Goal: Task Accomplishment & Management: Complete application form

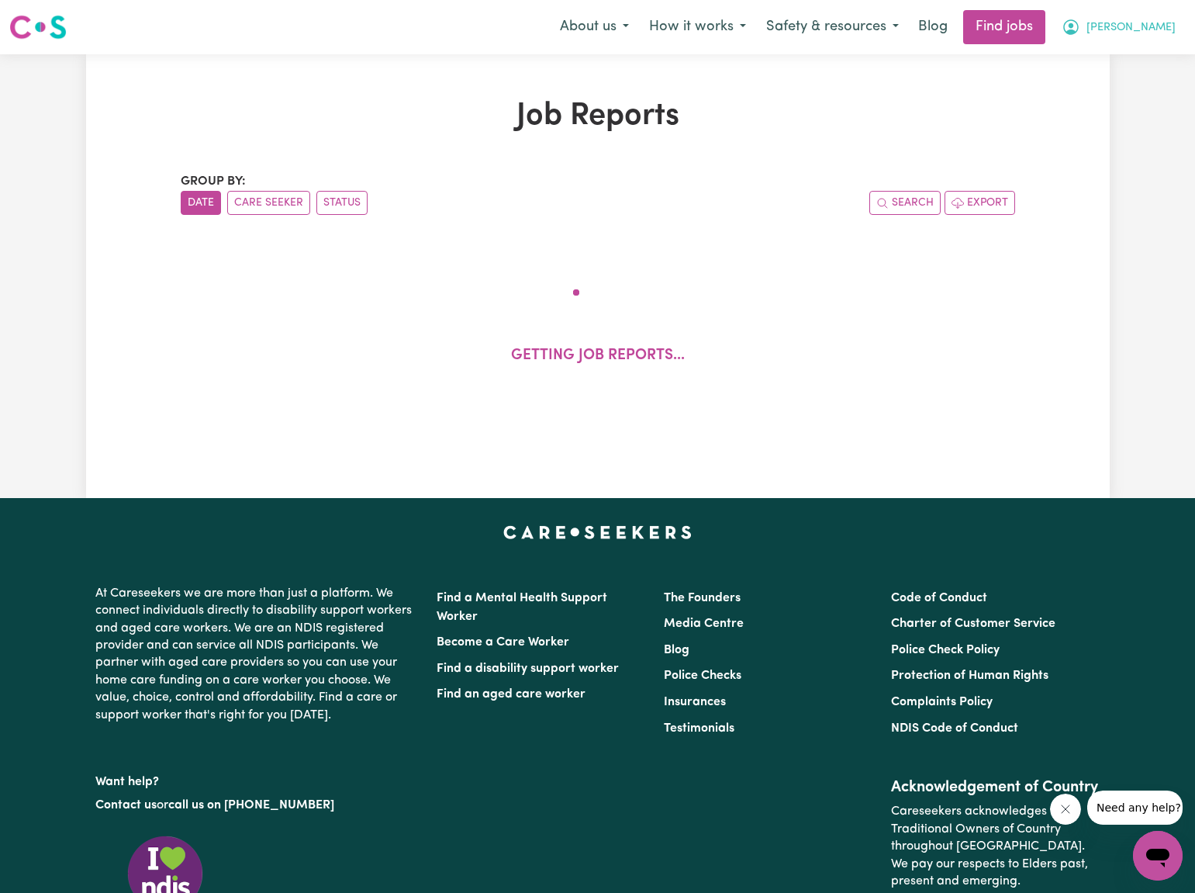
click at [1153, 29] on span "[PERSON_NAME]" at bounding box center [1131, 27] width 89 height 17
click at [1128, 89] on link "My Dashboard" at bounding box center [1123, 88] width 123 height 29
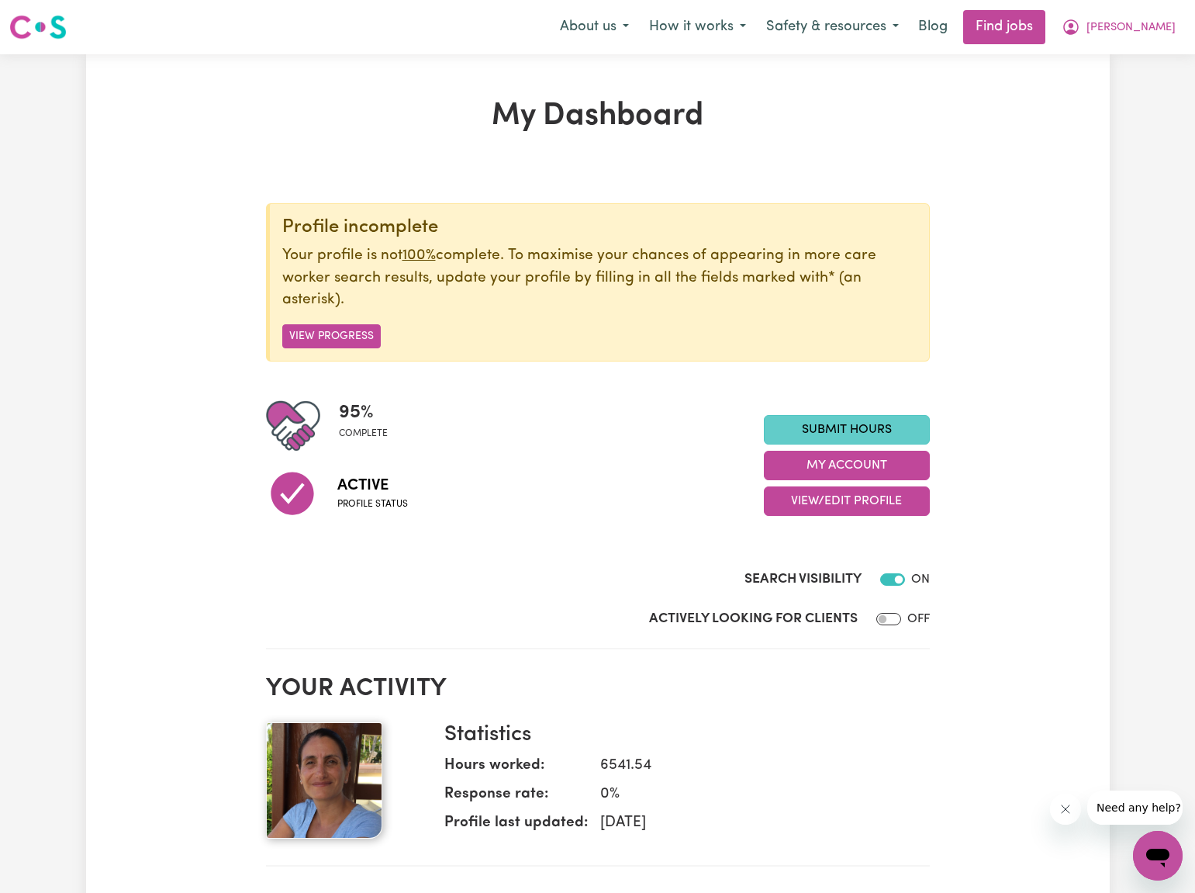
click at [844, 426] on link "Submit Hours" at bounding box center [847, 429] width 166 height 29
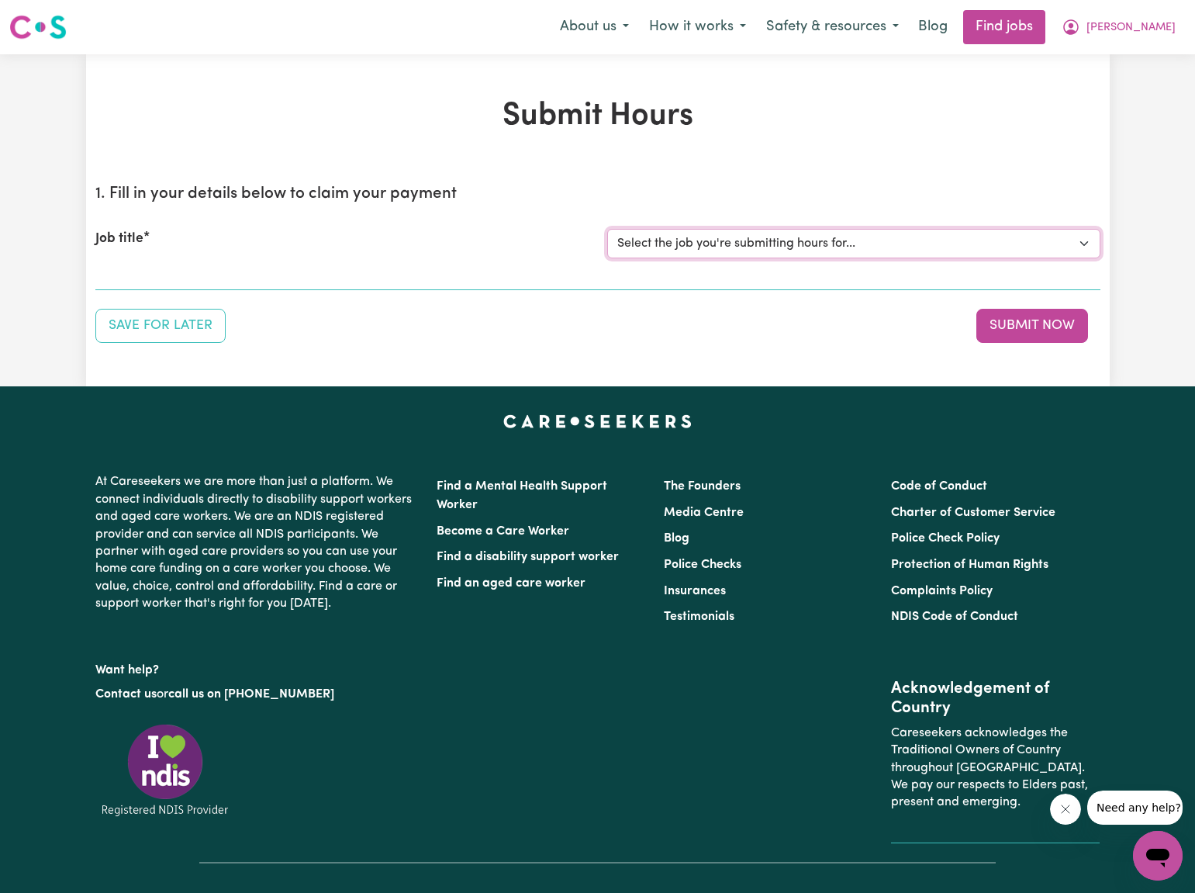
select select "2766"
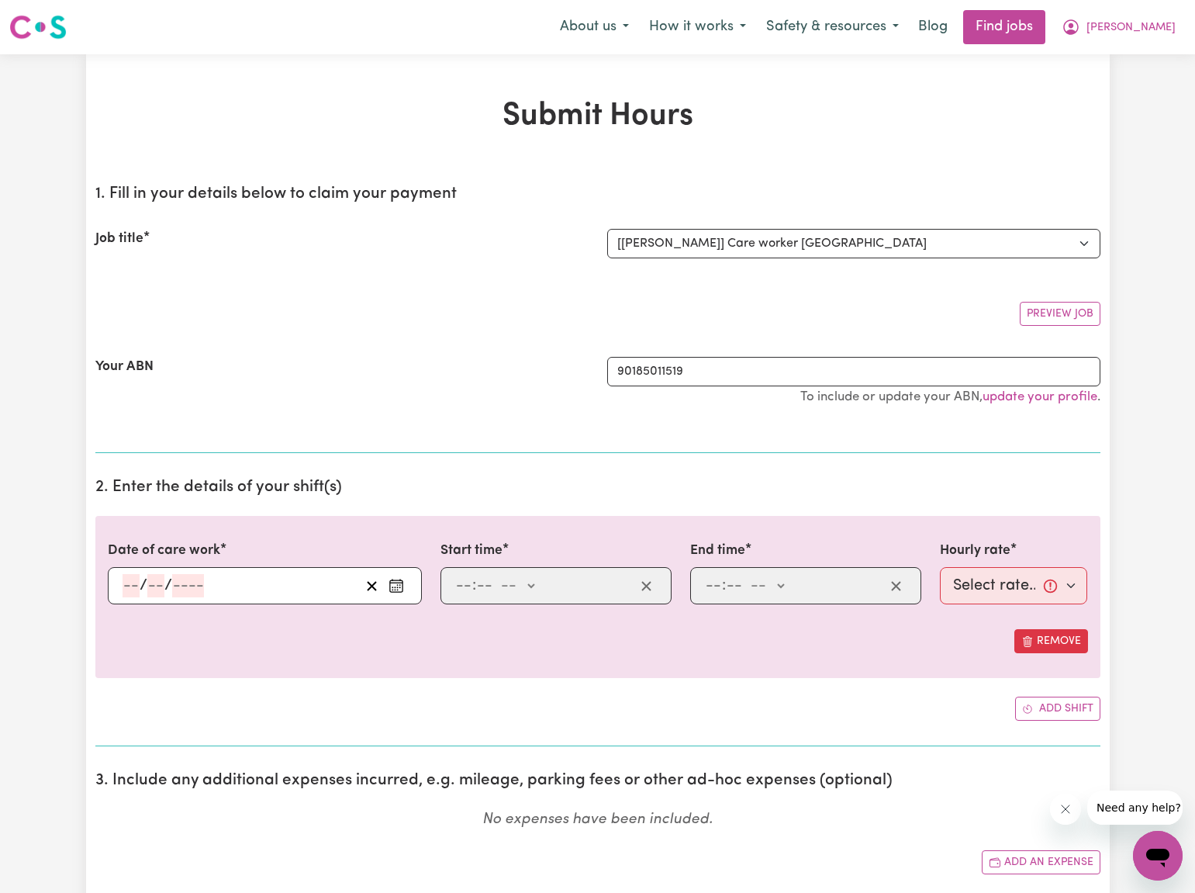
click at [390, 582] on rect "Enter the date of care work" at bounding box center [396, 586] width 12 height 12
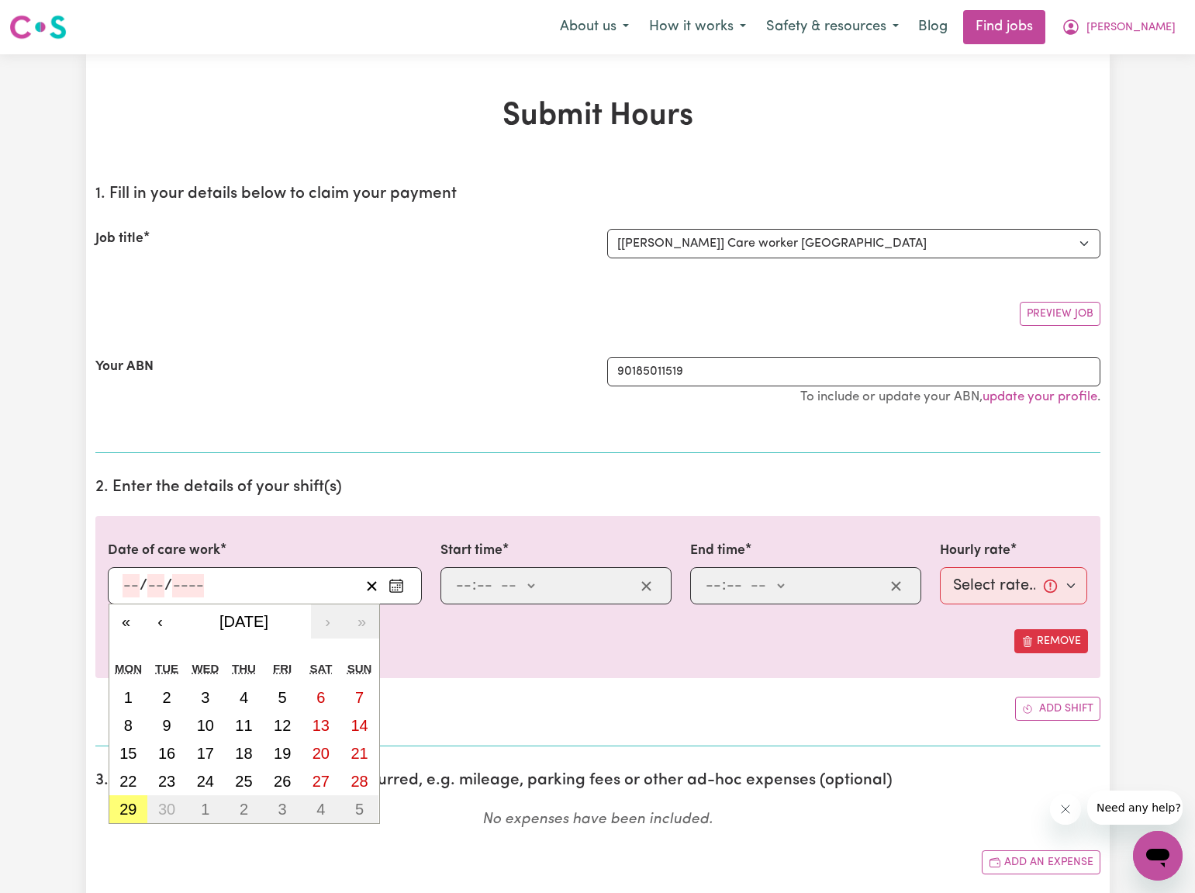
click at [127, 781] on abbr "22" at bounding box center [127, 780] width 17 height 17
type input "[DATE]"
type input "22"
type input "9"
type input "2025"
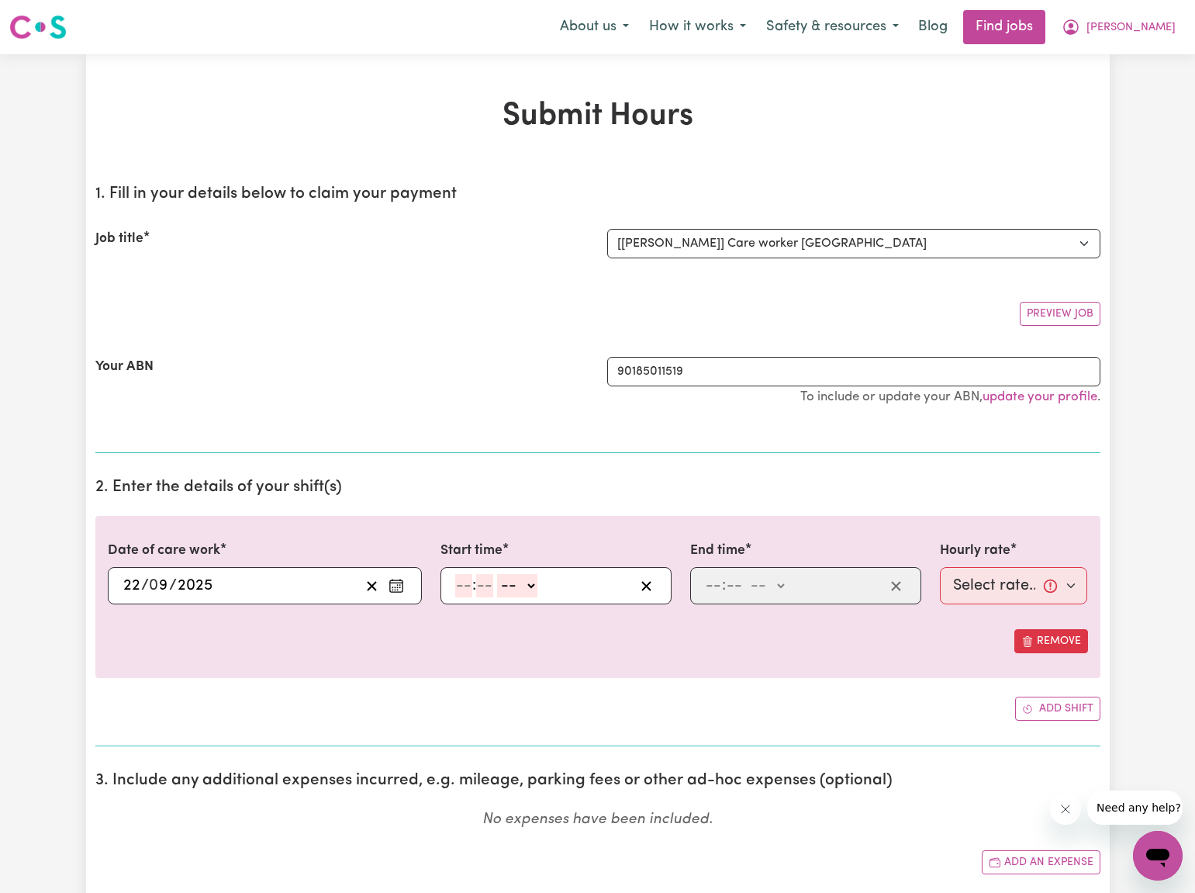
click at [463, 583] on input "number" at bounding box center [463, 585] width 17 height 23
type input "12"
type input "30"
select select "pm"
type input "12:30"
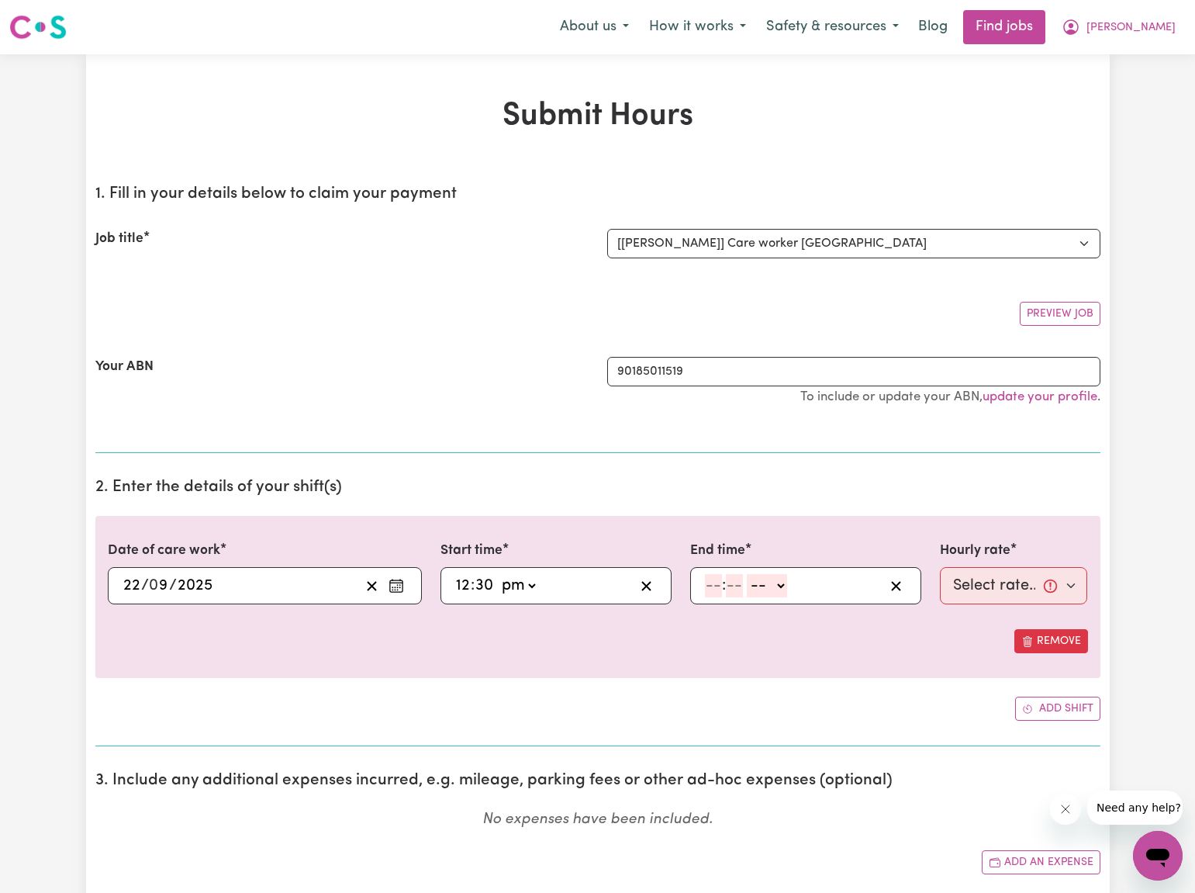
click at [717, 585] on input "number" at bounding box center [713, 585] width 17 height 23
type input "5"
type input "30"
select select "pm"
type input "17:30"
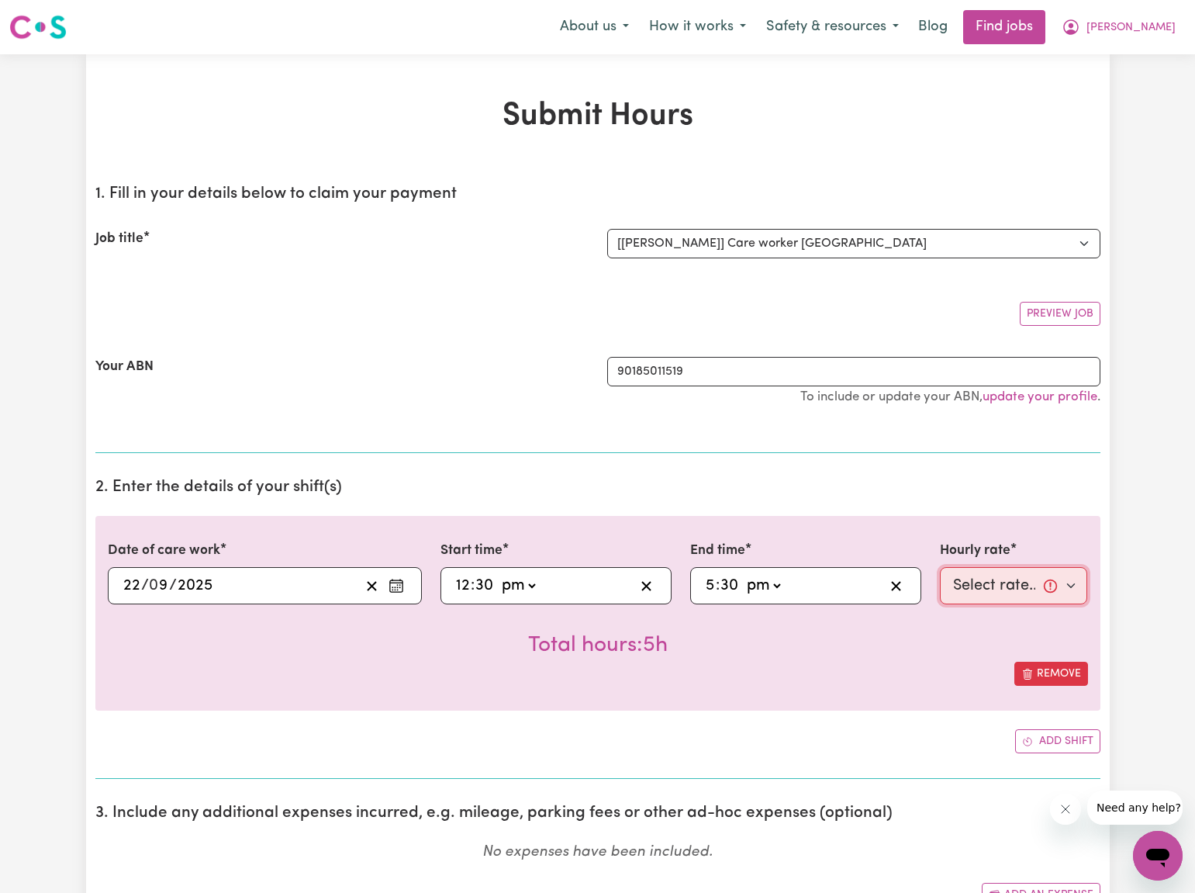
select select "40-Weekday"
click at [959, 630] on div "Total hours: 5h" at bounding box center [598, 632] width 980 height 57
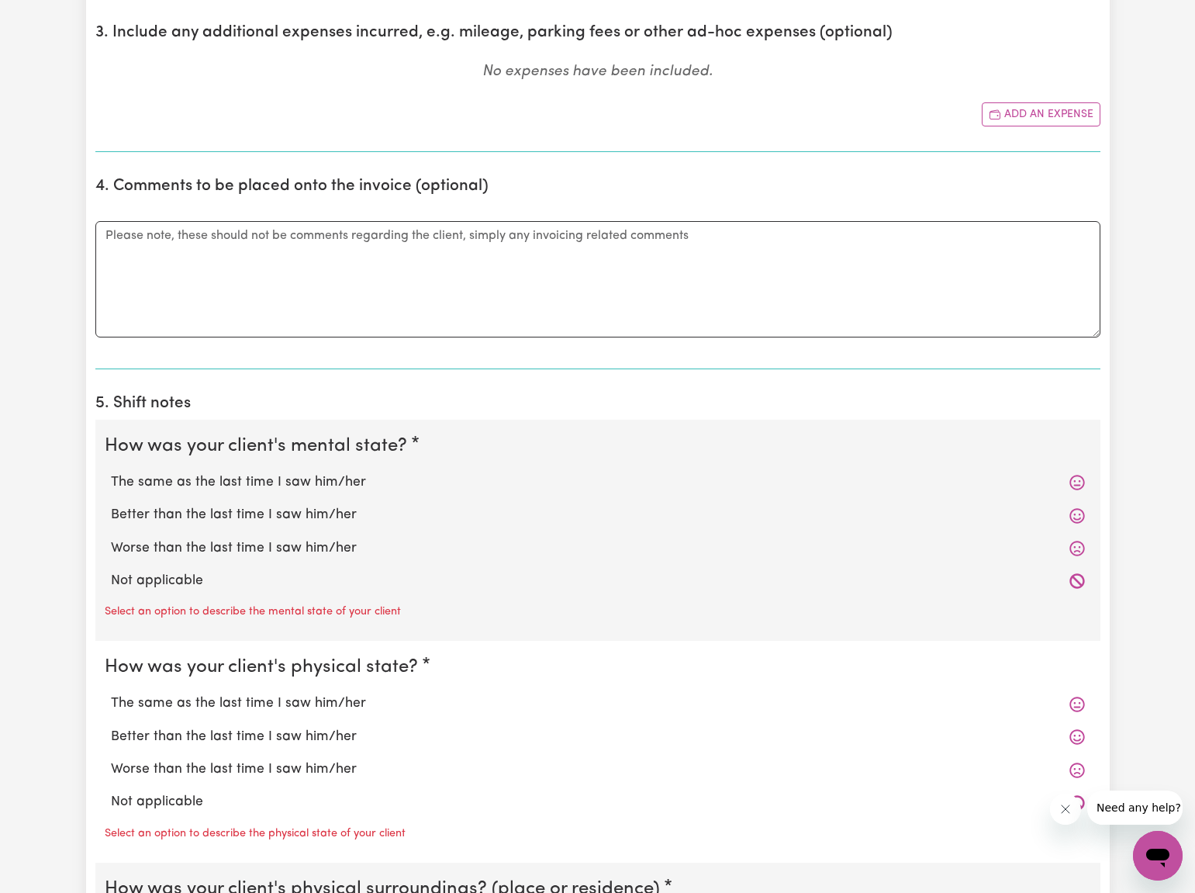
scroll to position [789, 0]
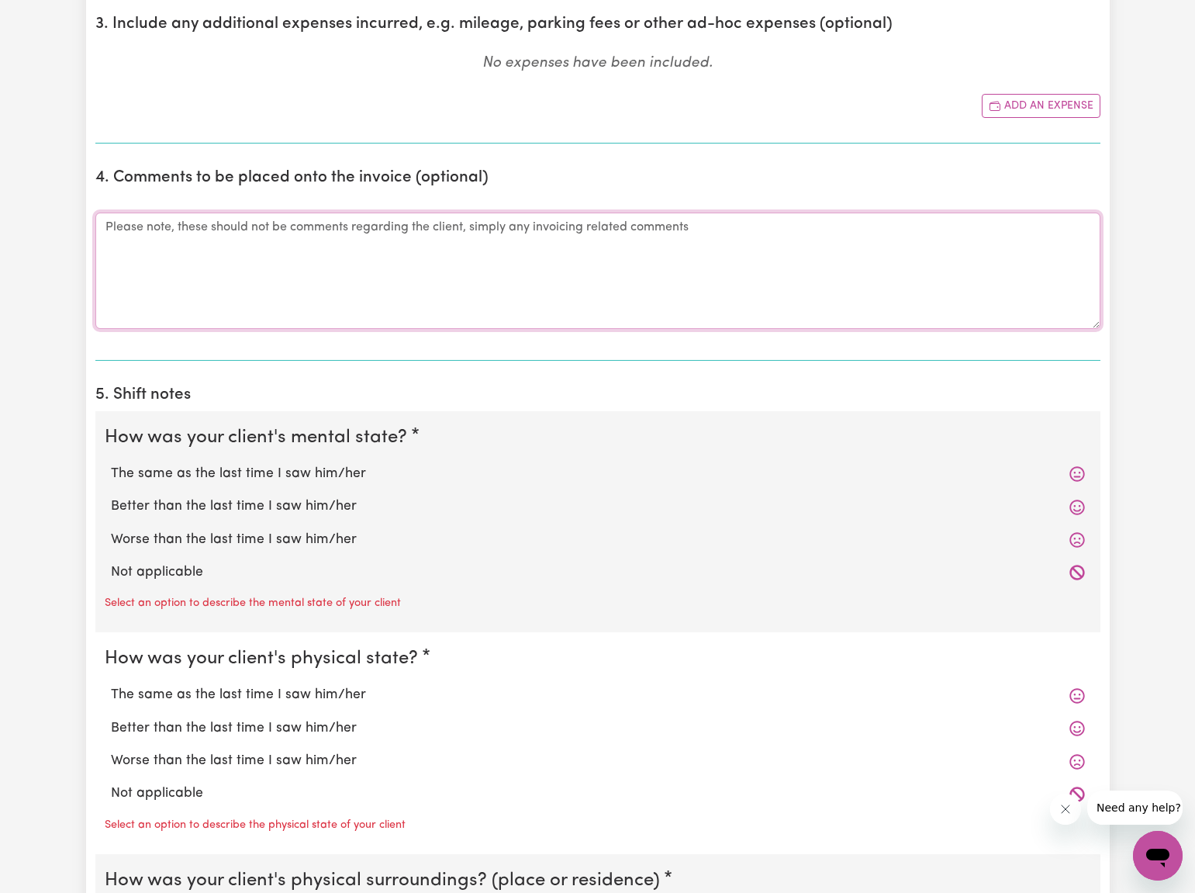
click at [106, 228] on textarea "Comments" at bounding box center [597, 270] width 1005 height 116
type textarea "Late submitting timesheet."
click at [314, 373] on section "5. Shift notes How was your client's mental state? The same as the last time I …" at bounding box center [597, 853] width 1005 height 960
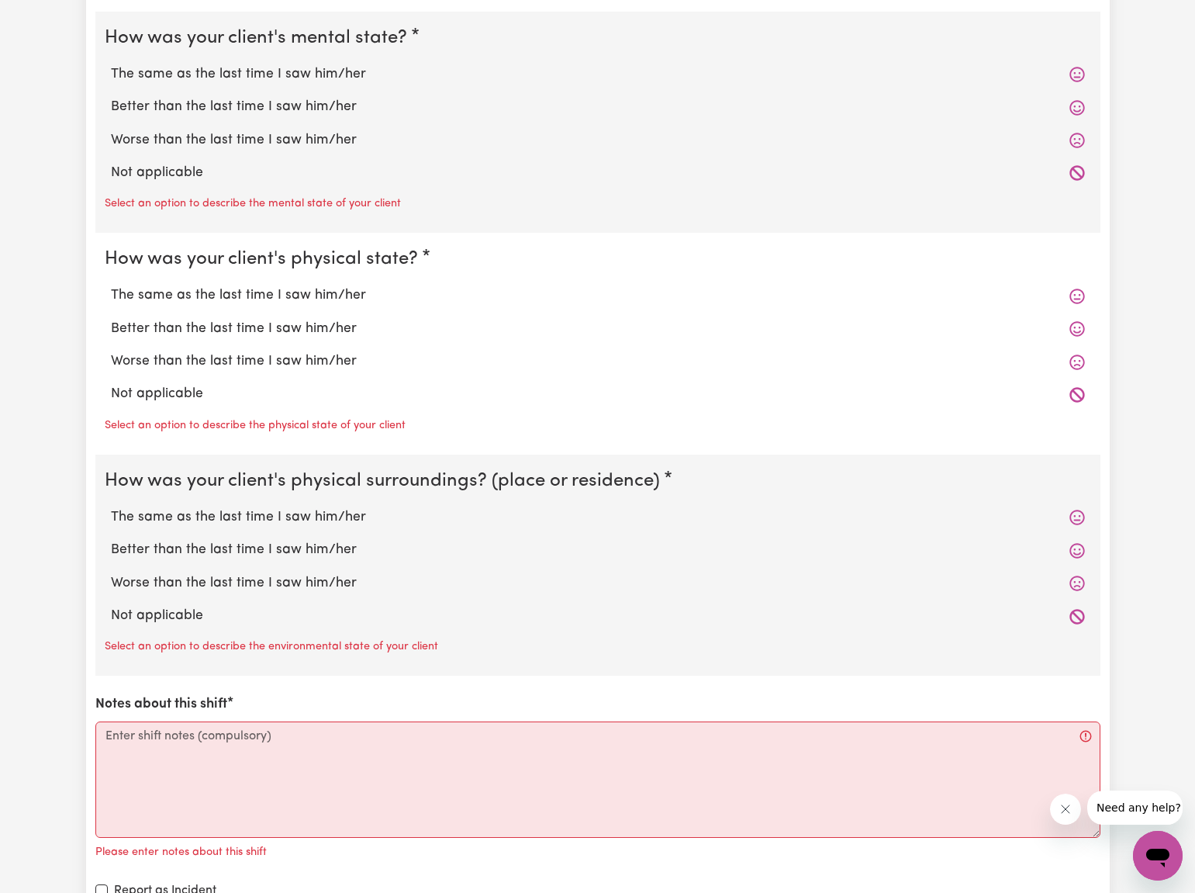
scroll to position [1194, 0]
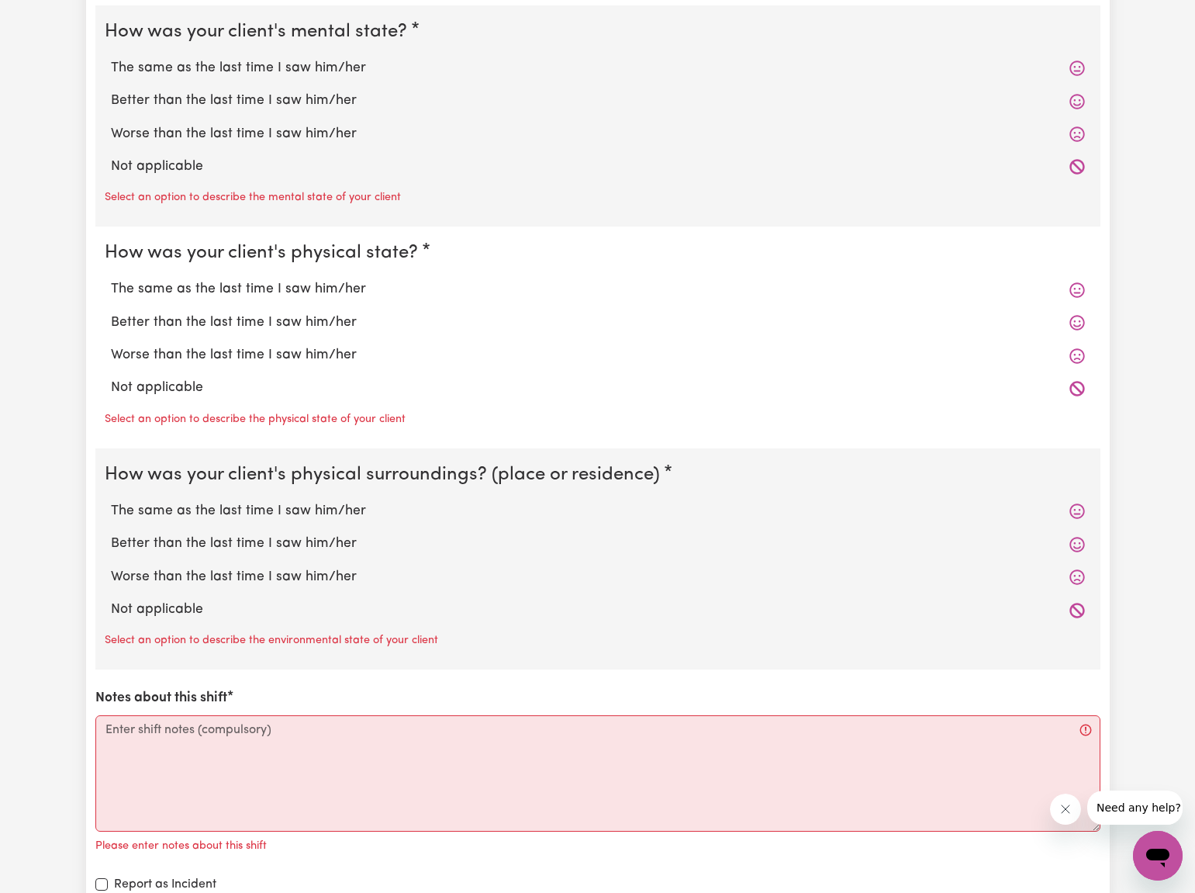
click at [260, 59] on label "The same as the last time I saw him/her" at bounding box center [598, 68] width 974 height 20
click at [111, 58] on input "The same as the last time I saw him/her" at bounding box center [110, 57] width 1 height 1
radio input "true"
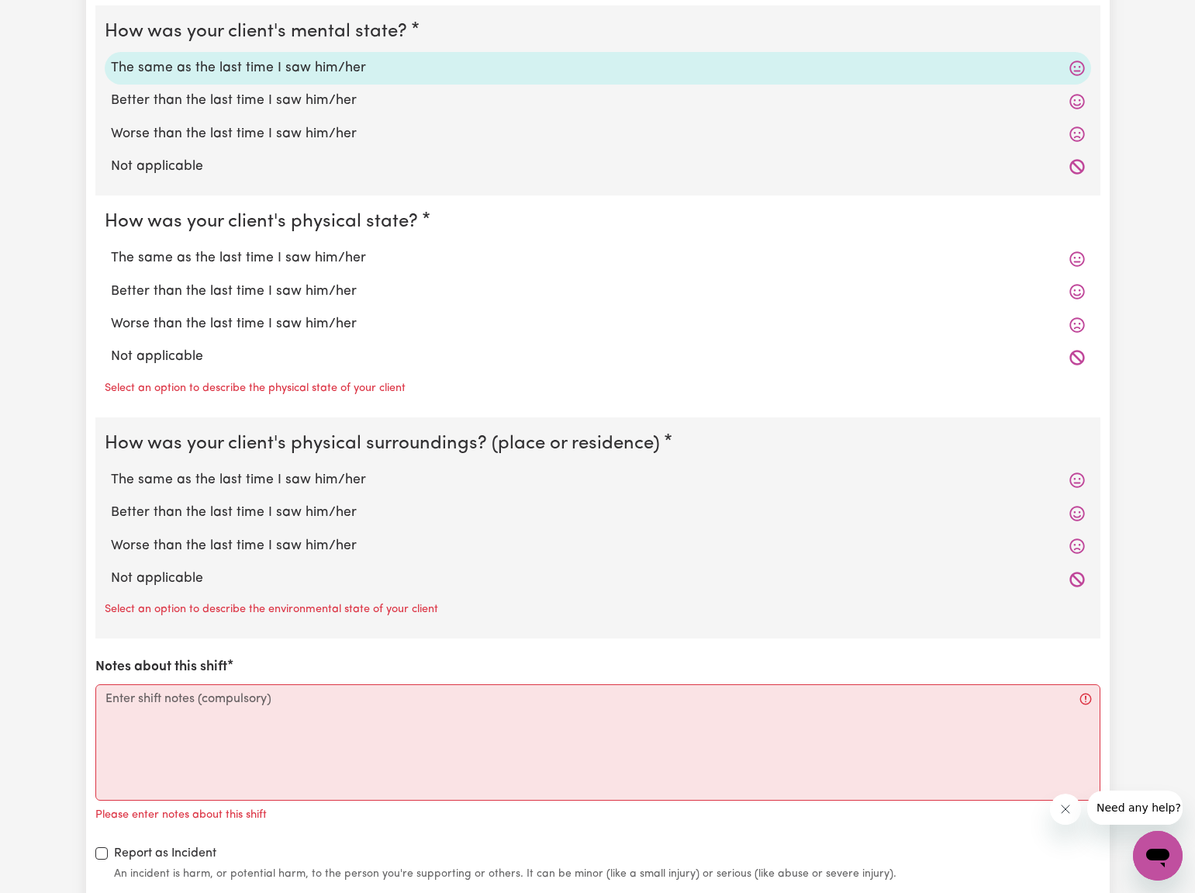
drag, startPoint x: 256, startPoint y: 247, endPoint x: 254, endPoint y: 260, distance: 13.3
click at [257, 248] on label "The same as the last time I saw him/her" at bounding box center [598, 258] width 974 height 20
click at [111, 247] on input "The same as the last time I saw him/her" at bounding box center [110, 247] width 1 height 1
radio input "true"
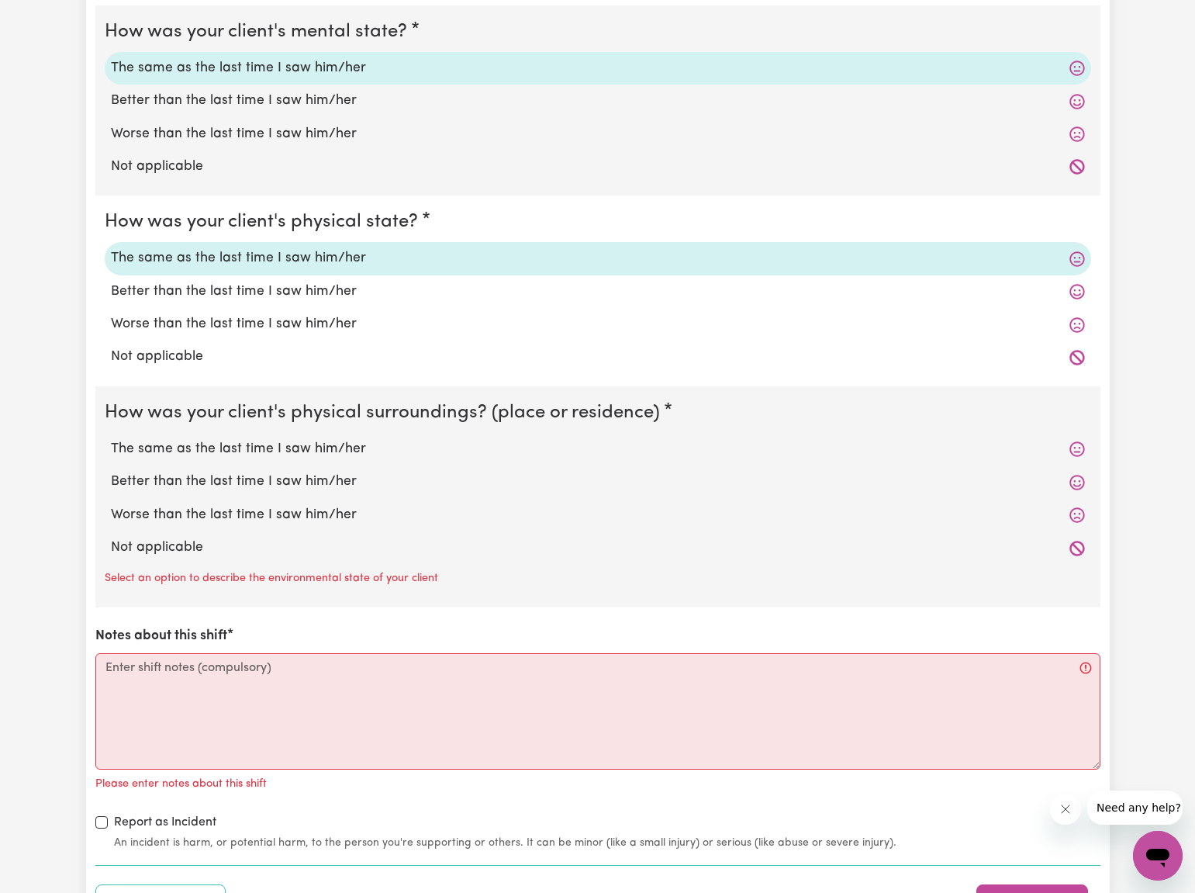
click at [209, 442] on label "The same as the last time I saw him/her" at bounding box center [598, 449] width 974 height 20
click at [111, 439] on input "The same as the last time I saw him/her" at bounding box center [110, 438] width 1 height 1
radio input "true"
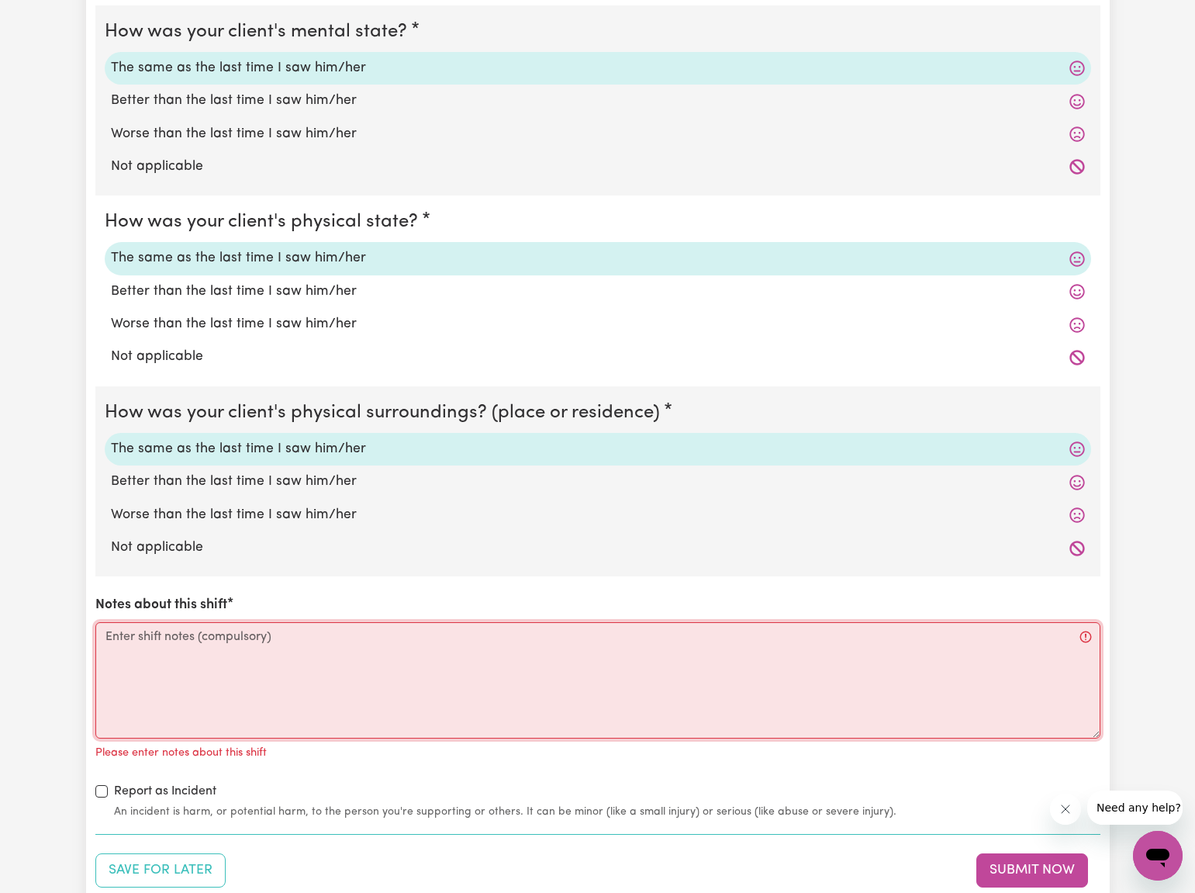
click at [112, 628] on textarea "Notes about this shift" at bounding box center [597, 680] width 1005 height 116
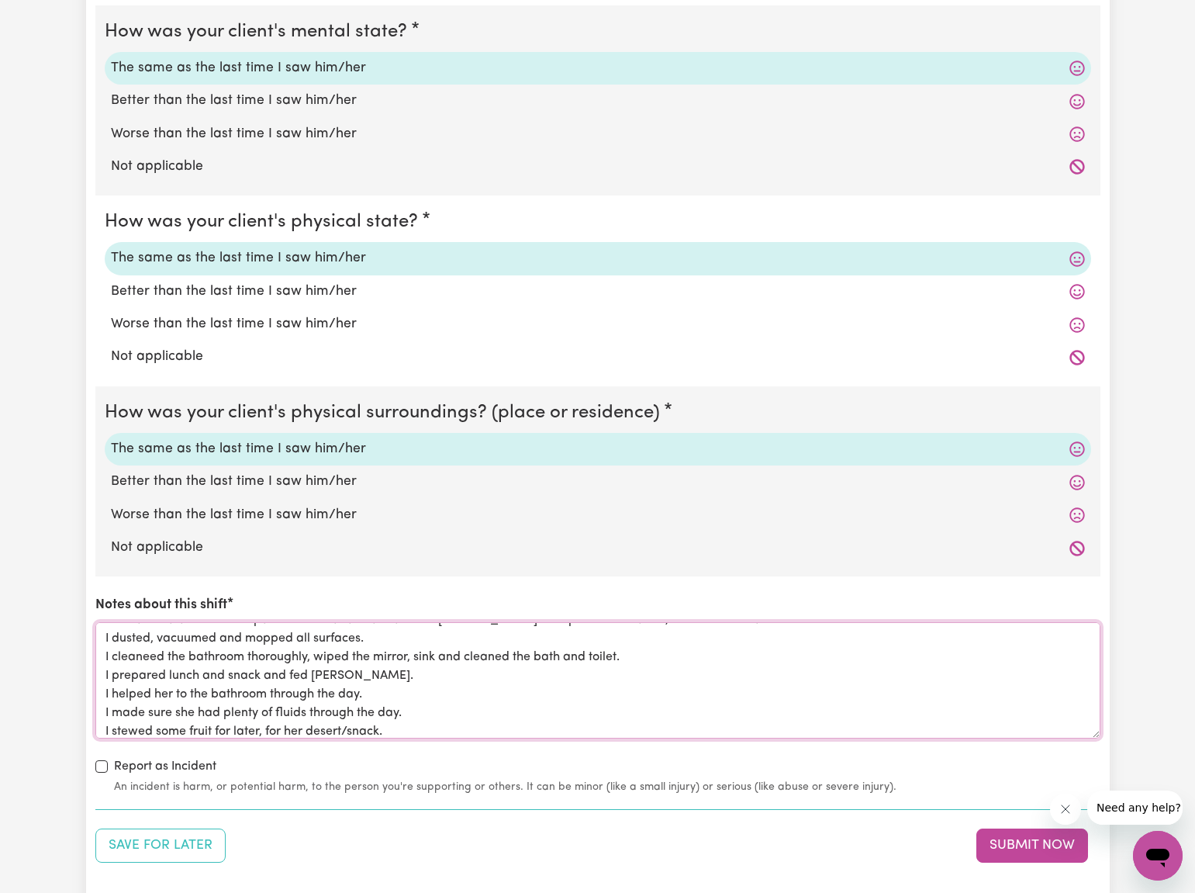
scroll to position [54, 0]
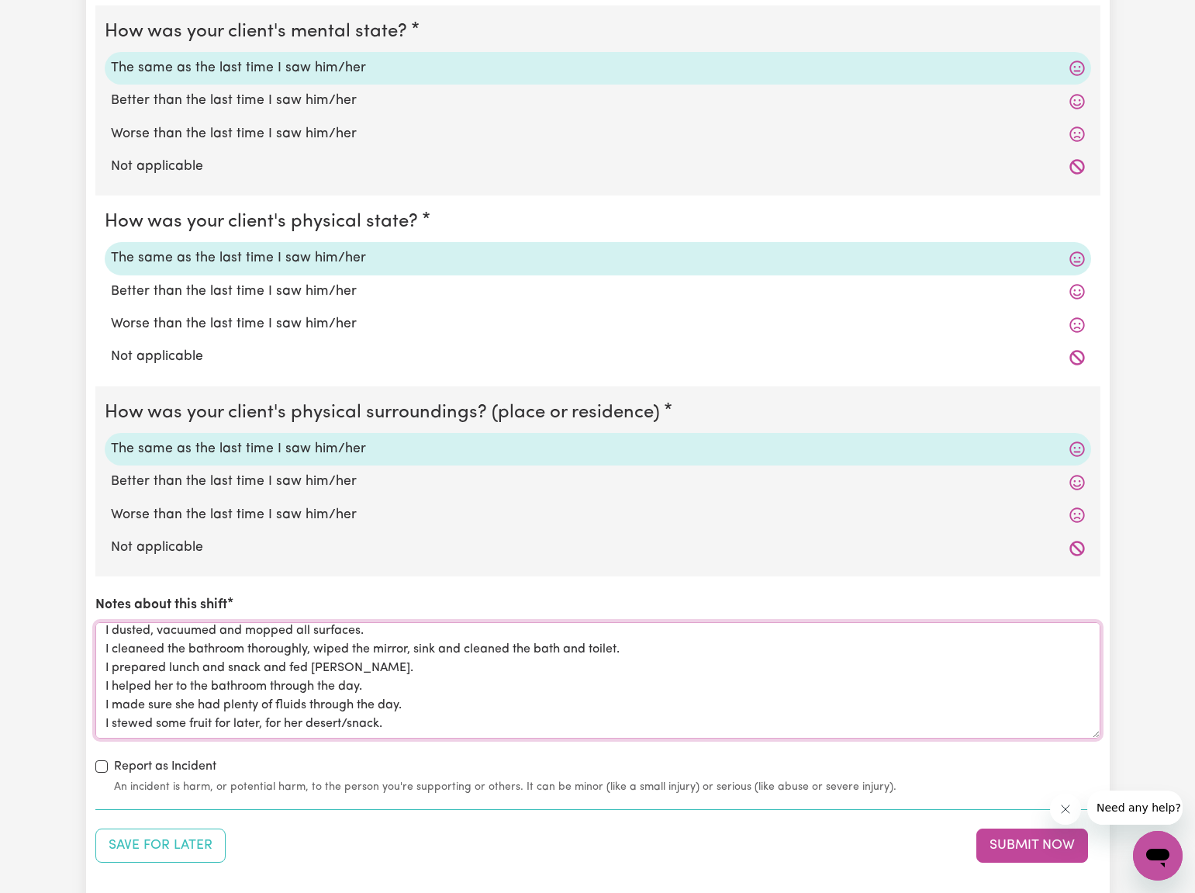
click at [260, 648] on textarea "[DATE] I spent time Keeping Urula company and taking care of her. We watched a …" at bounding box center [597, 680] width 1005 height 116
click at [350, 646] on textarea "[DATE] I spent time Keeping Urula company and taking care of her. We watched a …" at bounding box center [597, 680] width 1005 height 116
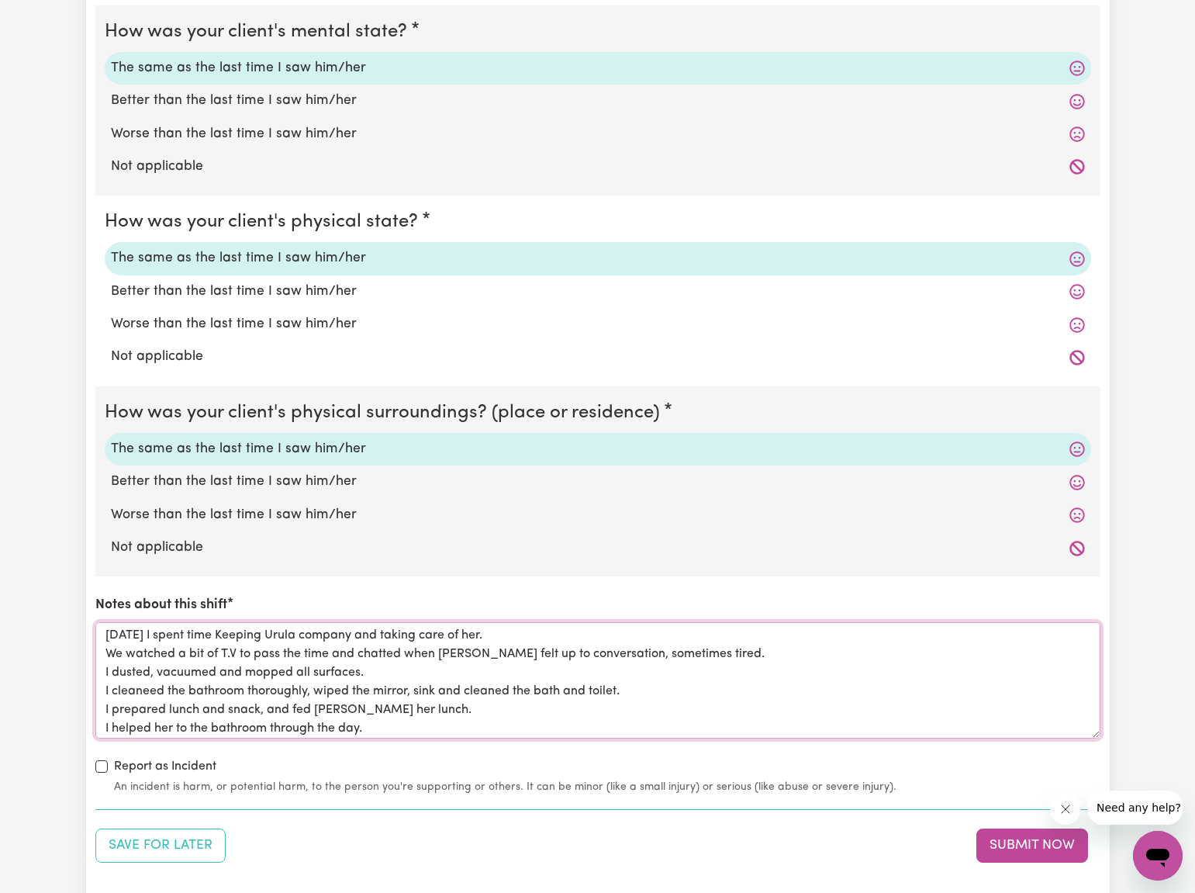
scroll to position [0, 0]
drag, startPoint x: 1094, startPoint y: 665, endPoint x: 1095, endPoint y: 610, distance: 55.1
click at [1095, 610] on div "Notes about this shift [DATE] I spent time Keeping Urula company and taking car…" at bounding box center [597, 666] width 1005 height 143
click at [1056, 657] on textarea "[DATE] I spent time Keeping Urula company and taking care of her. We watched a …" at bounding box center [597, 680] width 1005 height 116
drag, startPoint x: 1097, startPoint y: 665, endPoint x: 1092, endPoint y: 689, distance: 24.5
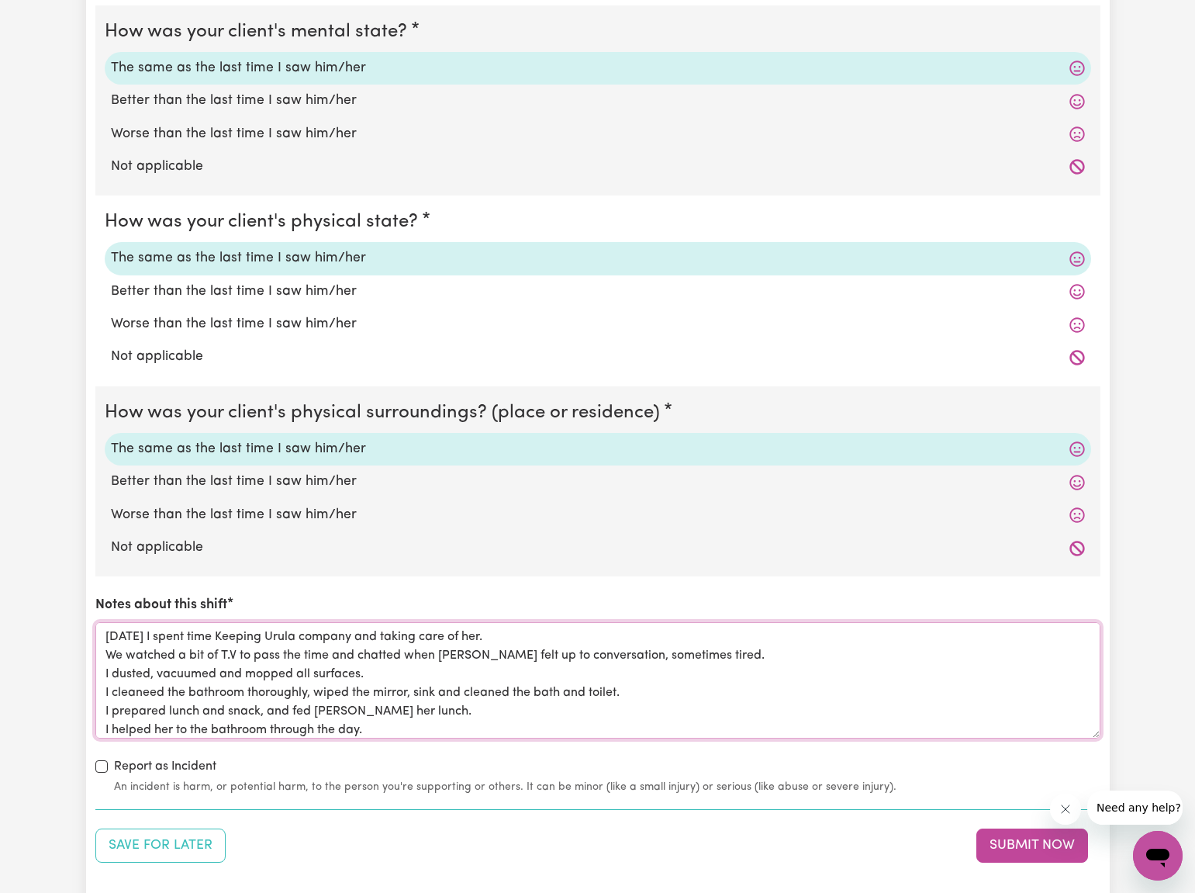
click at [1097, 688] on textarea "[DATE] I spent time Keeping Urula company and taking care of her. We watched a …" at bounding box center [597, 680] width 1005 height 116
click at [1058, 695] on textarea "[DATE] I spent time Keeping Urula company and taking care of her. We watched a …" at bounding box center [597, 680] width 1005 height 116
drag, startPoint x: 1096, startPoint y: 684, endPoint x: 1095, endPoint y: 704, distance: 20.2
click at [1097, 707] on textarea "[DATE] I spent time Keeping Urula company and taking care of her. We watched a …" at bounding box center [597, 680] width 1005 height 116
drag, startPoint x: 1095, startPoint y: 662, endPoint x: 1085, endPoint y: 703, distance: 41.6
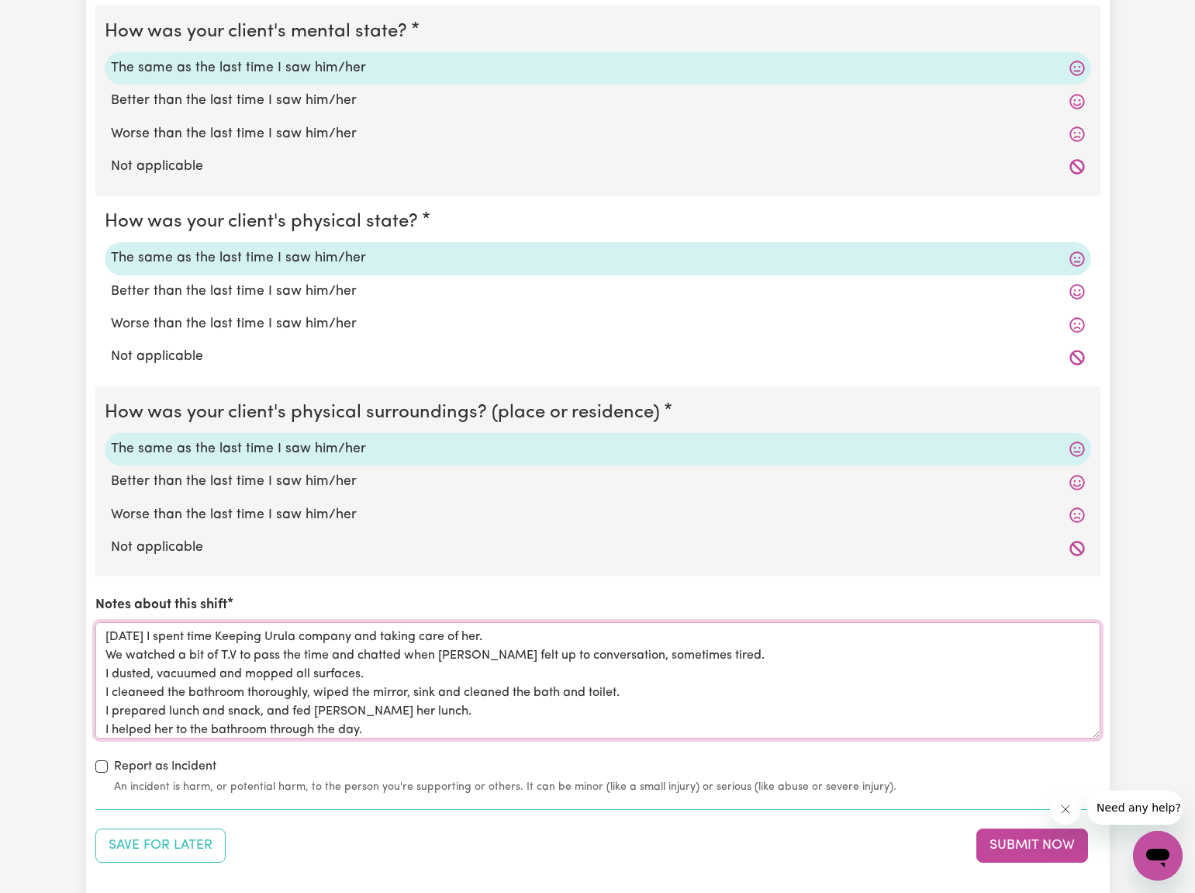
click at [1093, 700] on textarea "[DATE] I spent time Keeping Urula company and taking care of her. We watched a …" at bounding box center [597, 680] width 1005 height 116
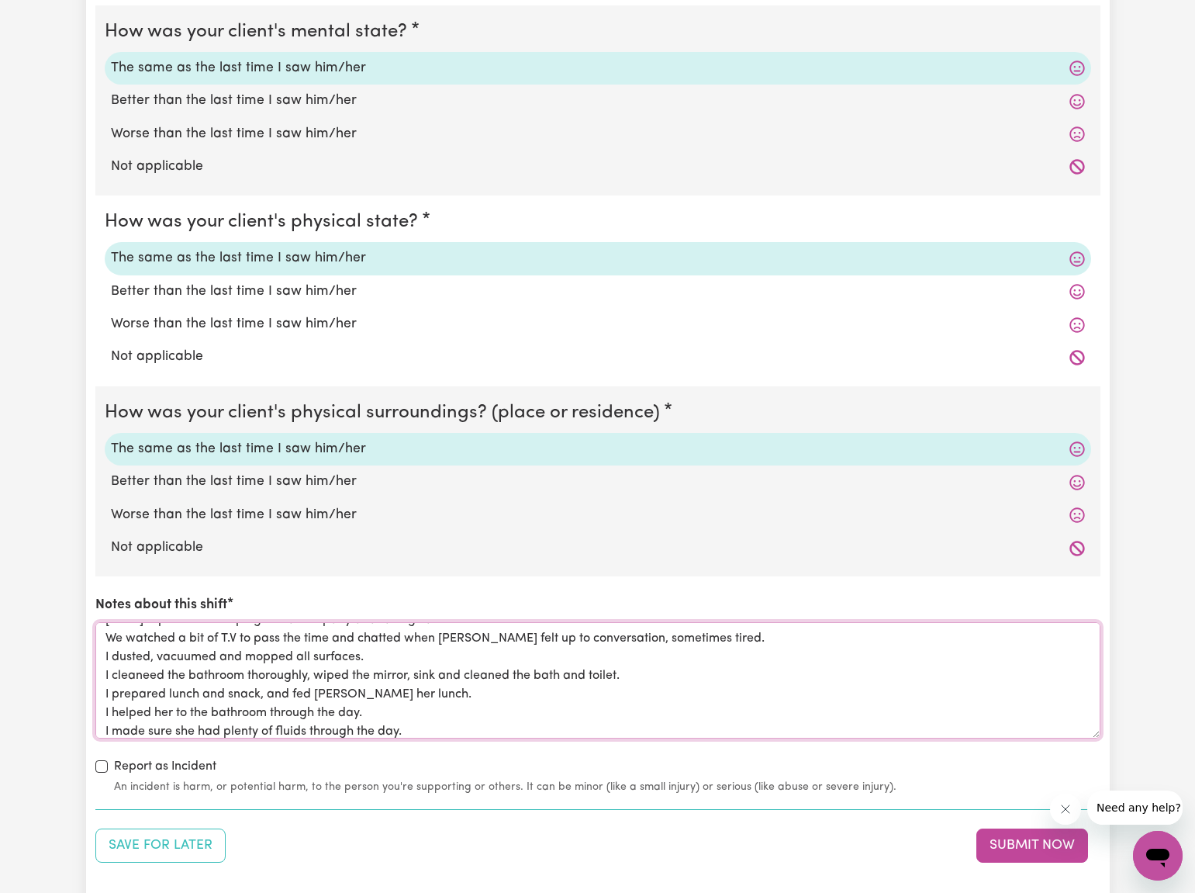
scroll to position [62, 0]
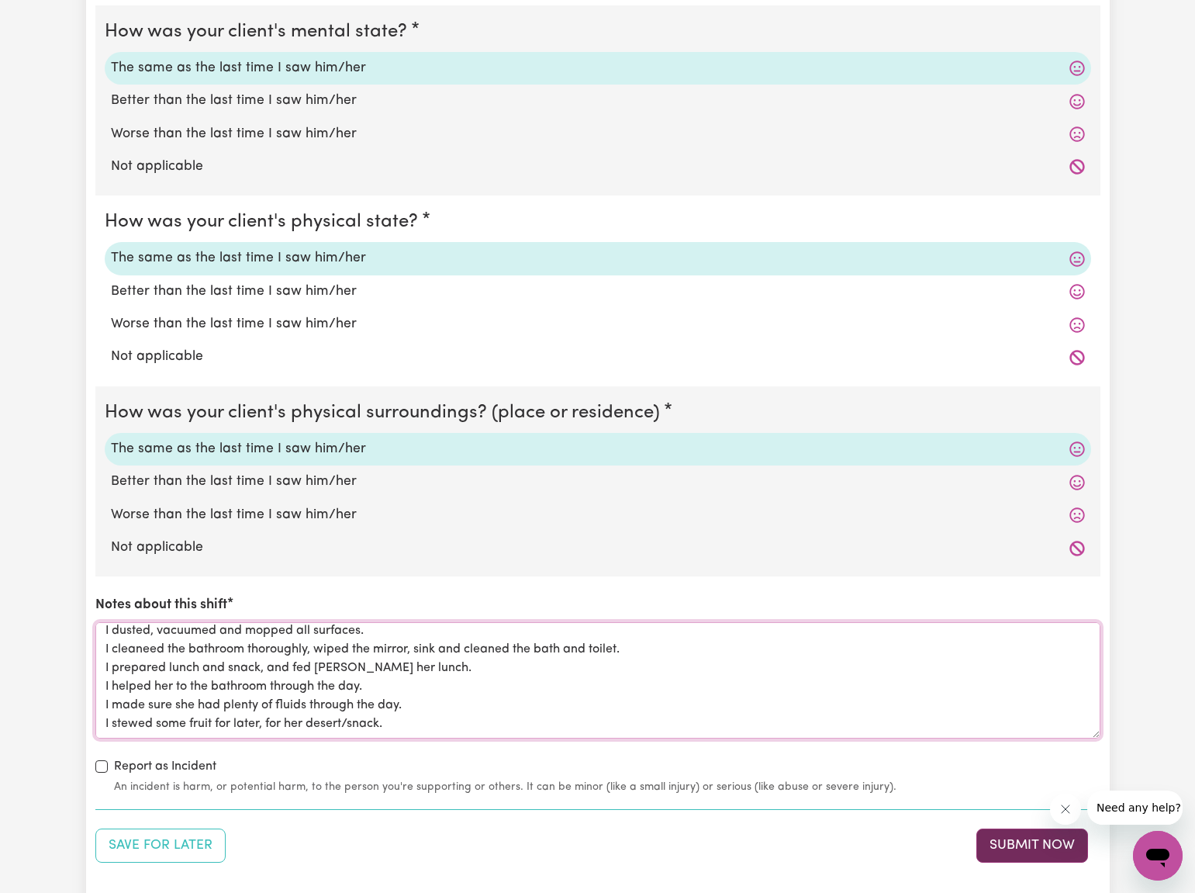
type textarea "[DATE] I spent time Keeping Urula company and taking care of her. We watched a …"
click at [1017, 843] on button "Submit Now" at bounding box center [1032, 845] width 112 height 34
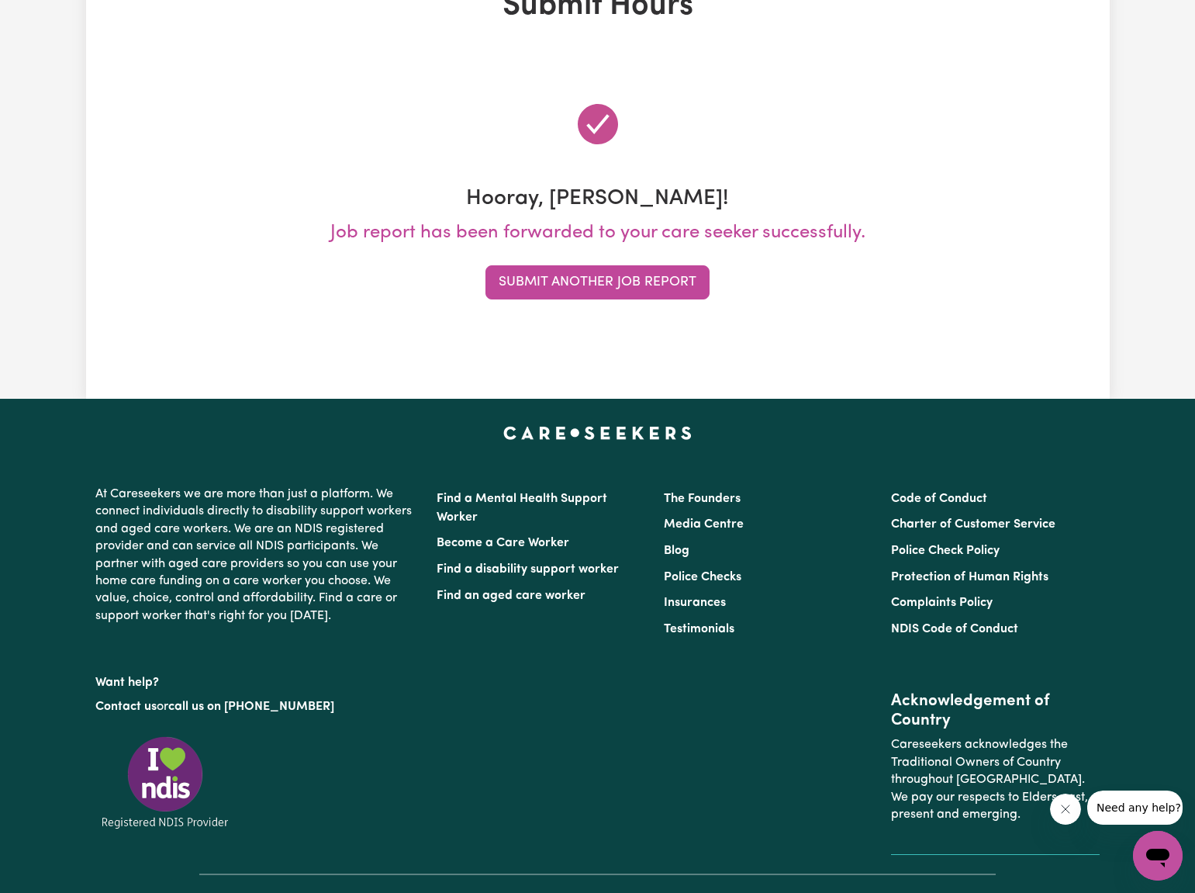
scroll to position [0, 0]
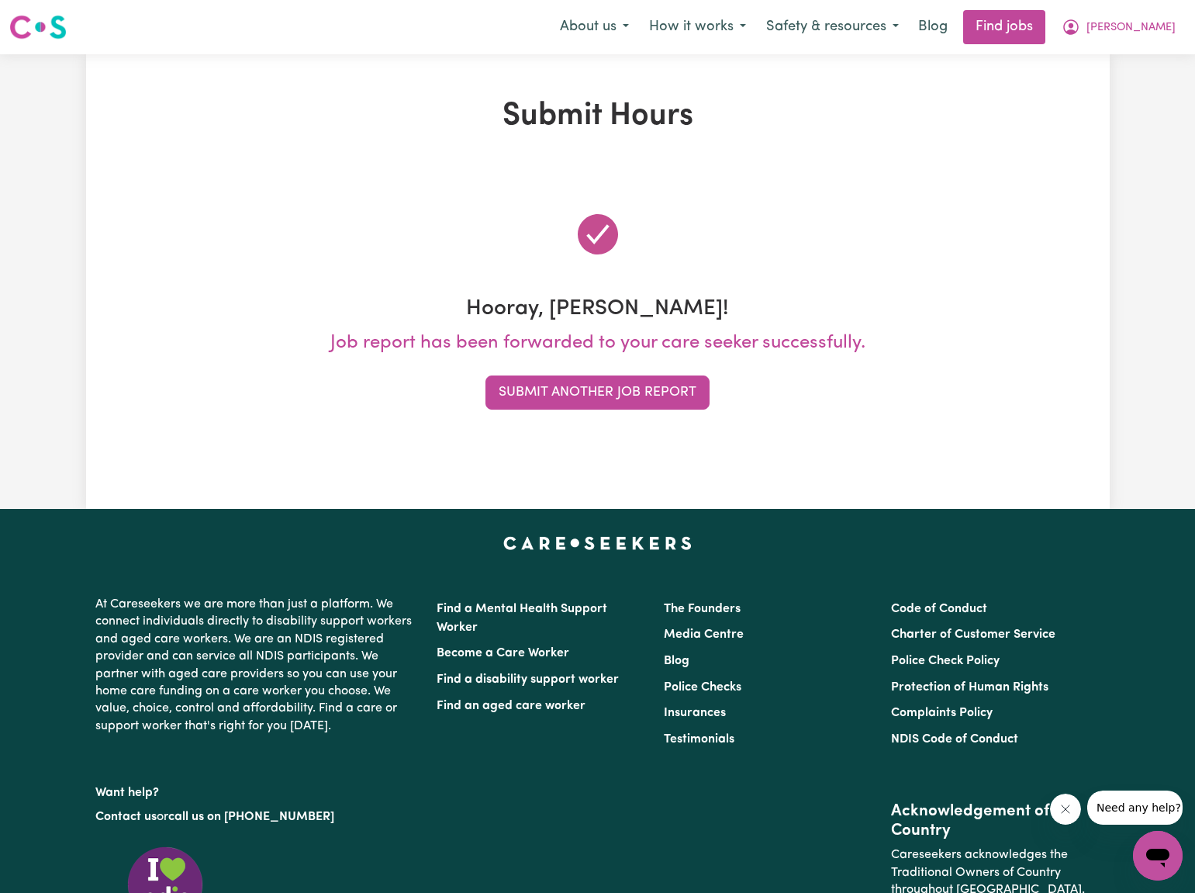
click at [624, 385] on button "Submit Another Job Report" at bounding box center [597, 392] width 224 height 34
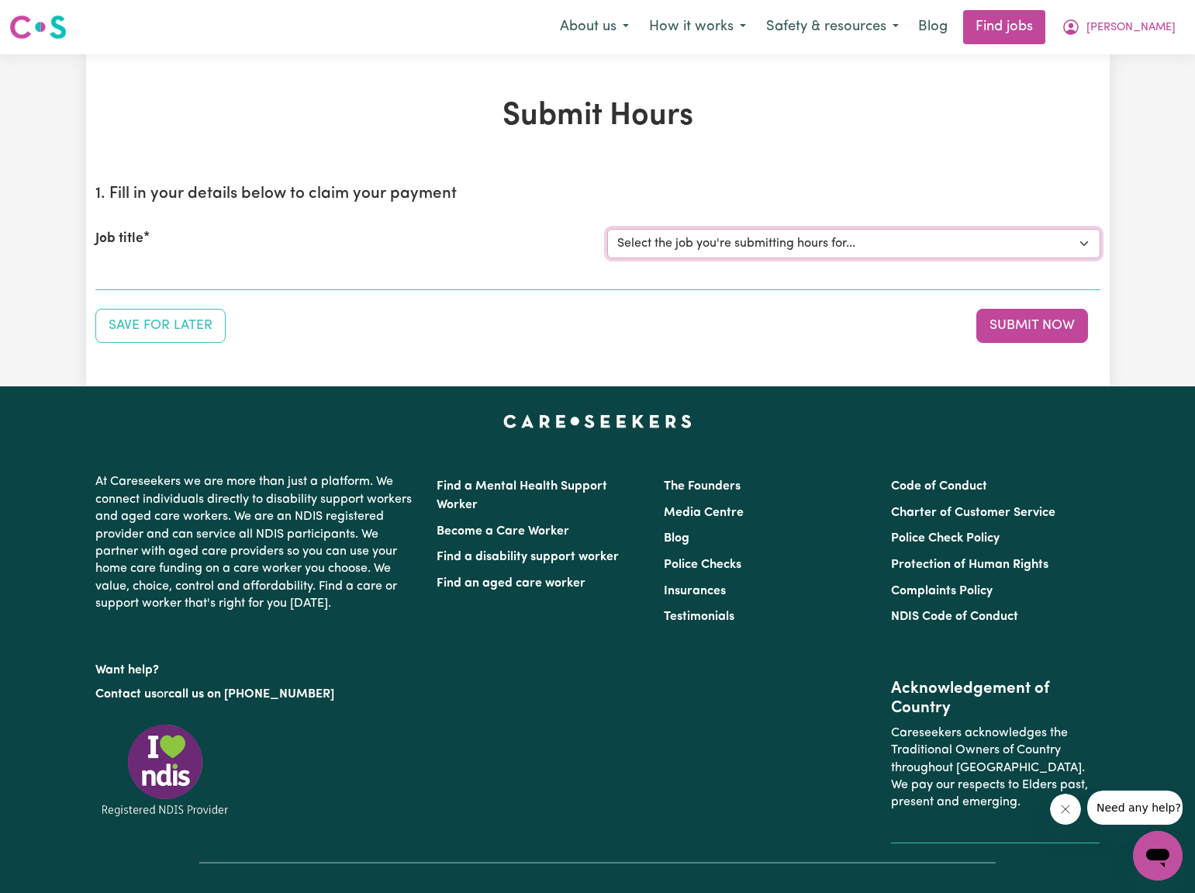
select select "2766"
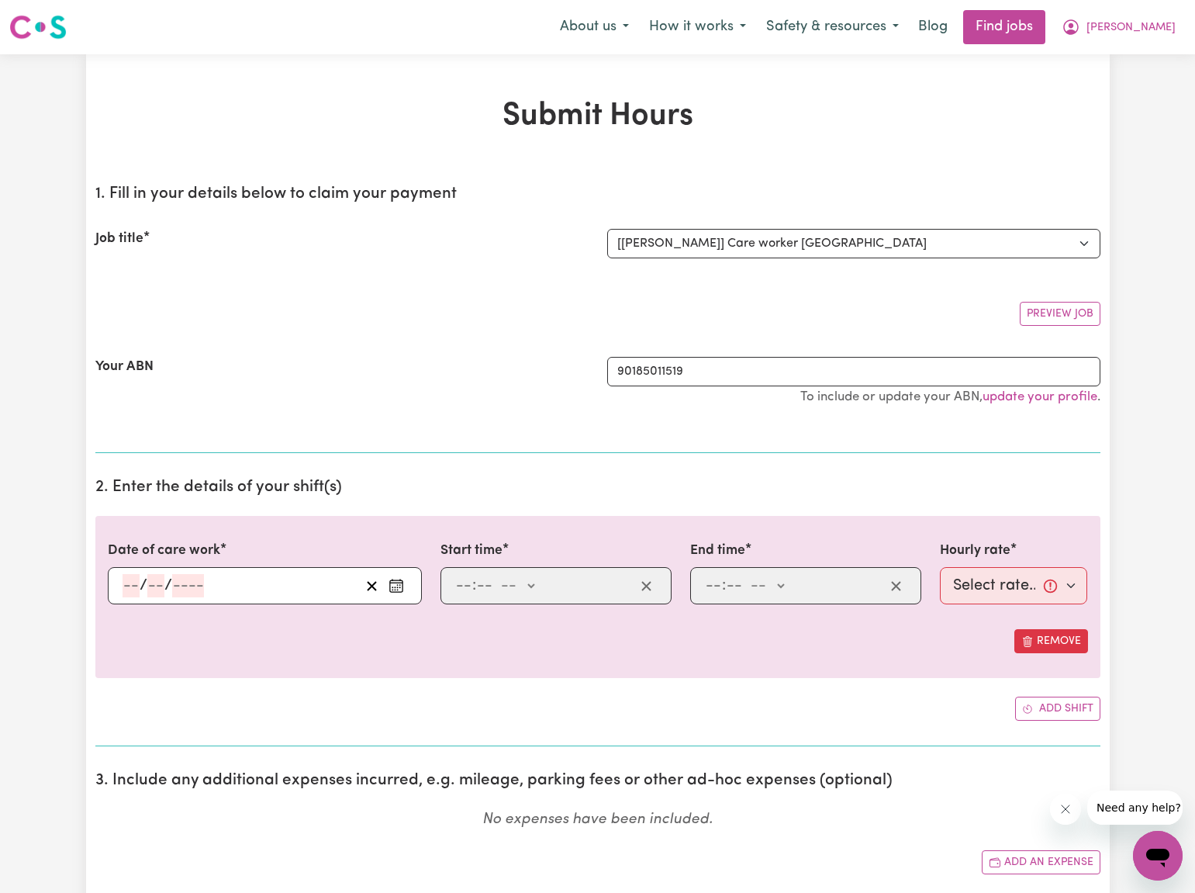
drag, startPoint x: 392, startPoint y: 585, endPoint x: 402, endPoint y: 586, distance: 10.2
click at [394, 585] on icon "Enter the date of care work" at bounding box center [397, 586] width 16 height 16
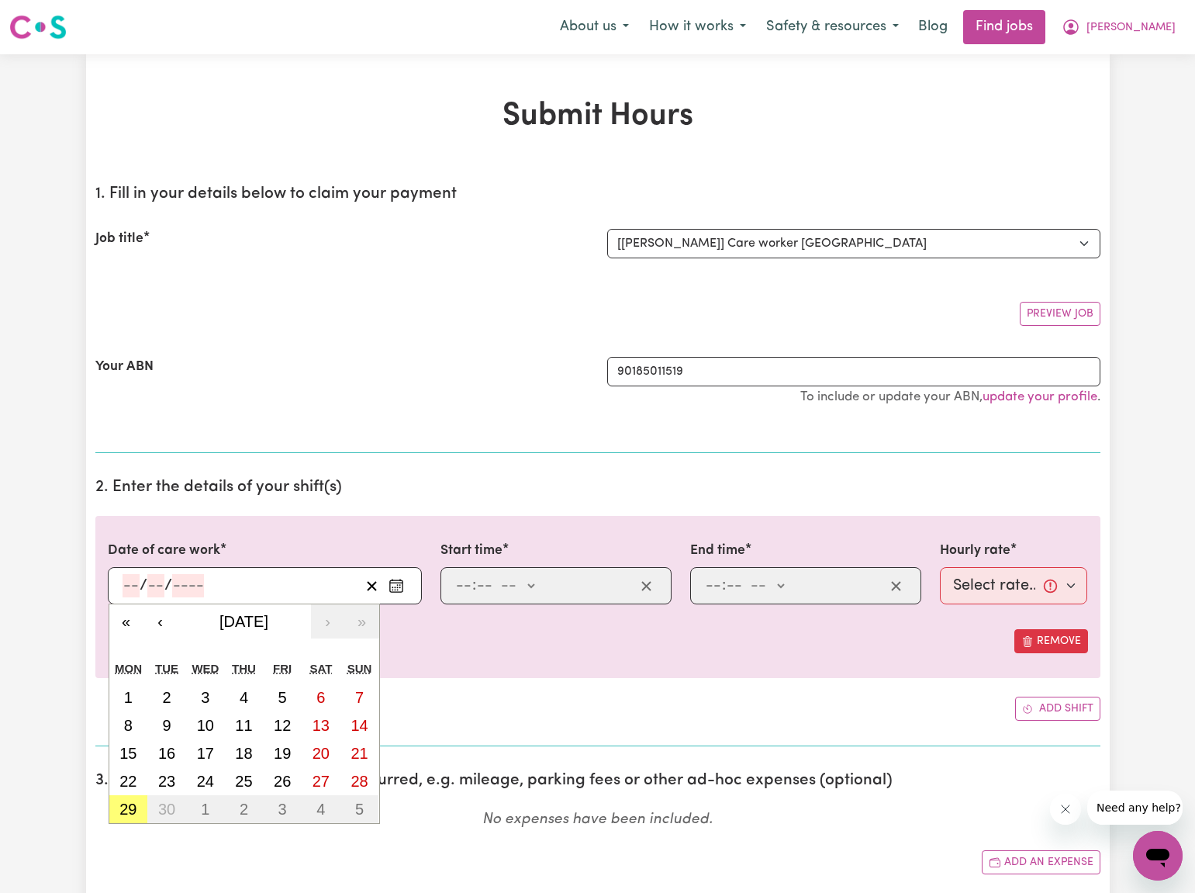
click at [246, 772] on abbr "25" at bounding box center [243, 780] width 17 height 17
type input "[DATE]"
type input "25"
type input "9"
type input "2025"
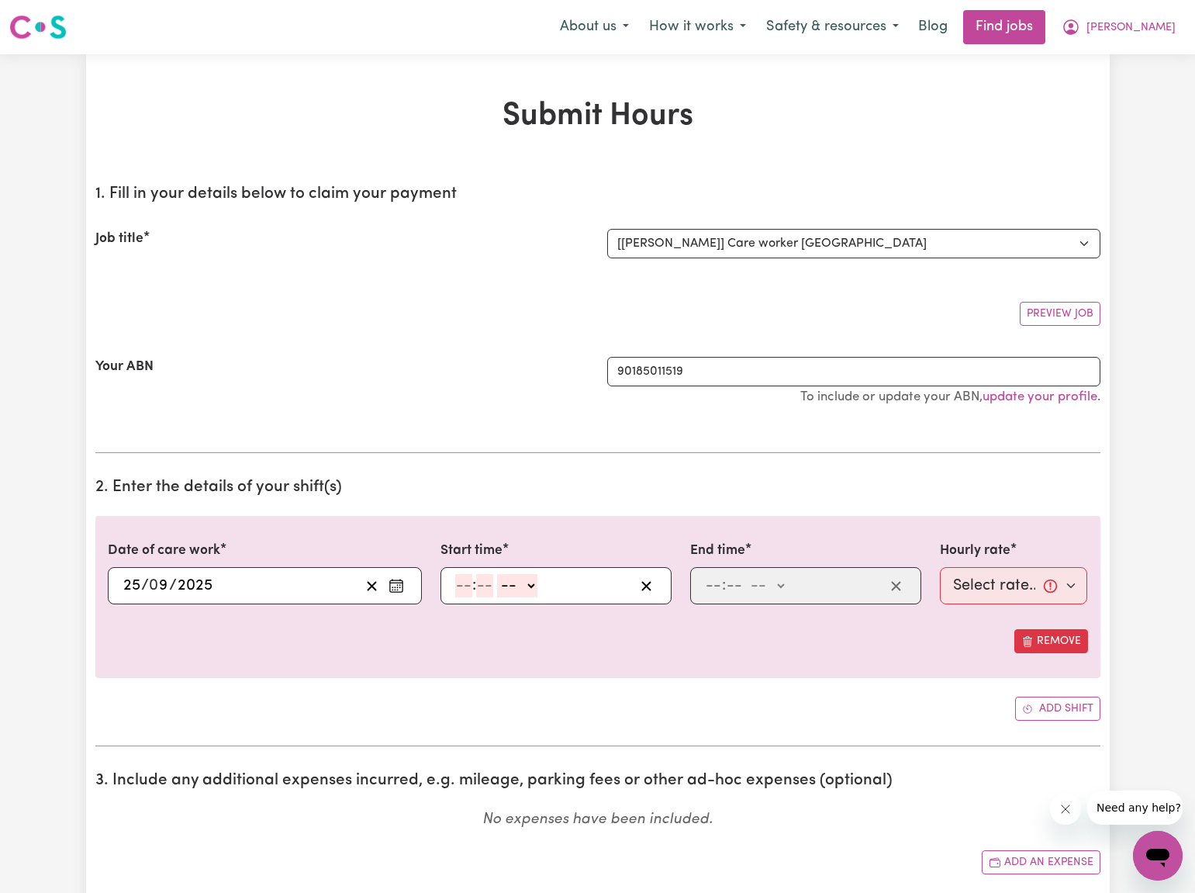
click at [458, 585] on input "number" at bounding box center [463, 585] width 17 height 23
type input "12"
type input "30"
select select "pm"
type input "12:30"
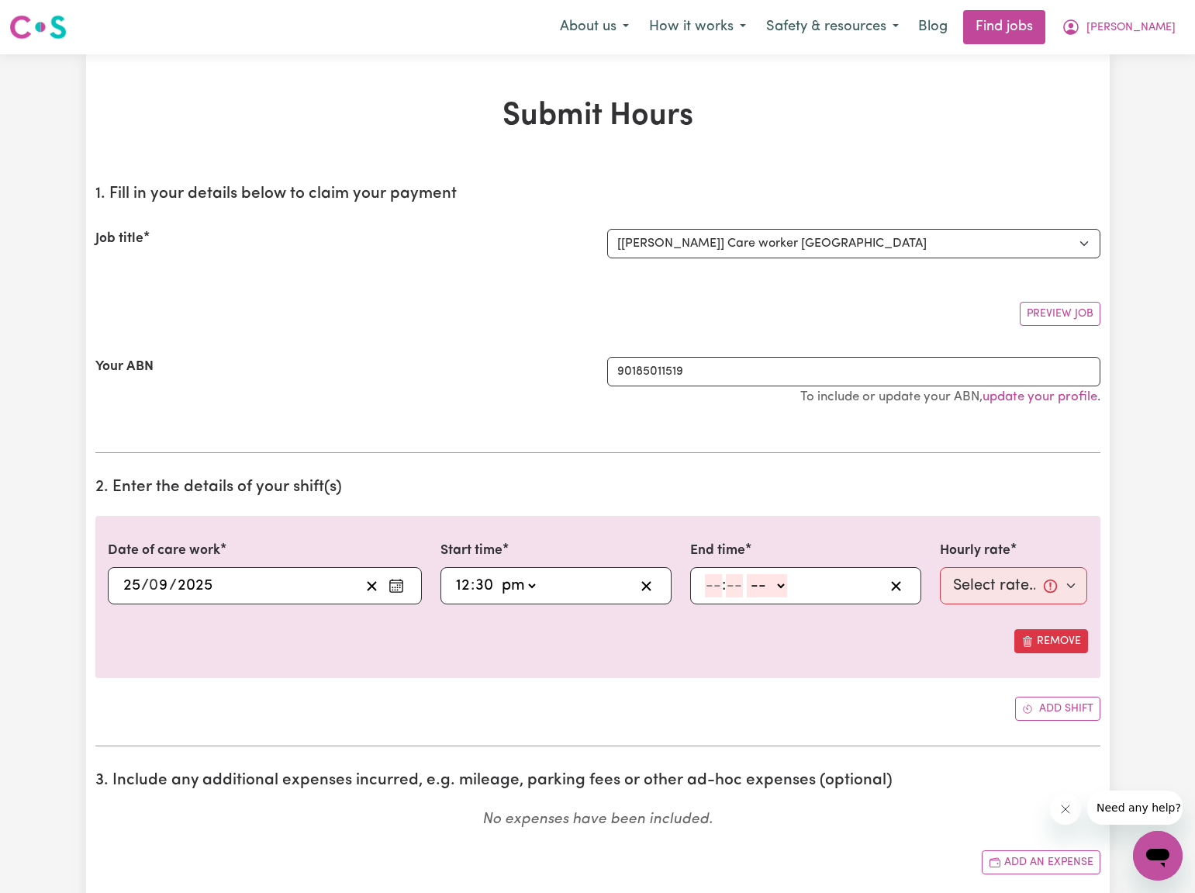
click at [713, 582] on input "number" at bounding box center [713, 585] width 17 height 23
type input "5"
type input "30"
select select "pm"
type input "17:30"
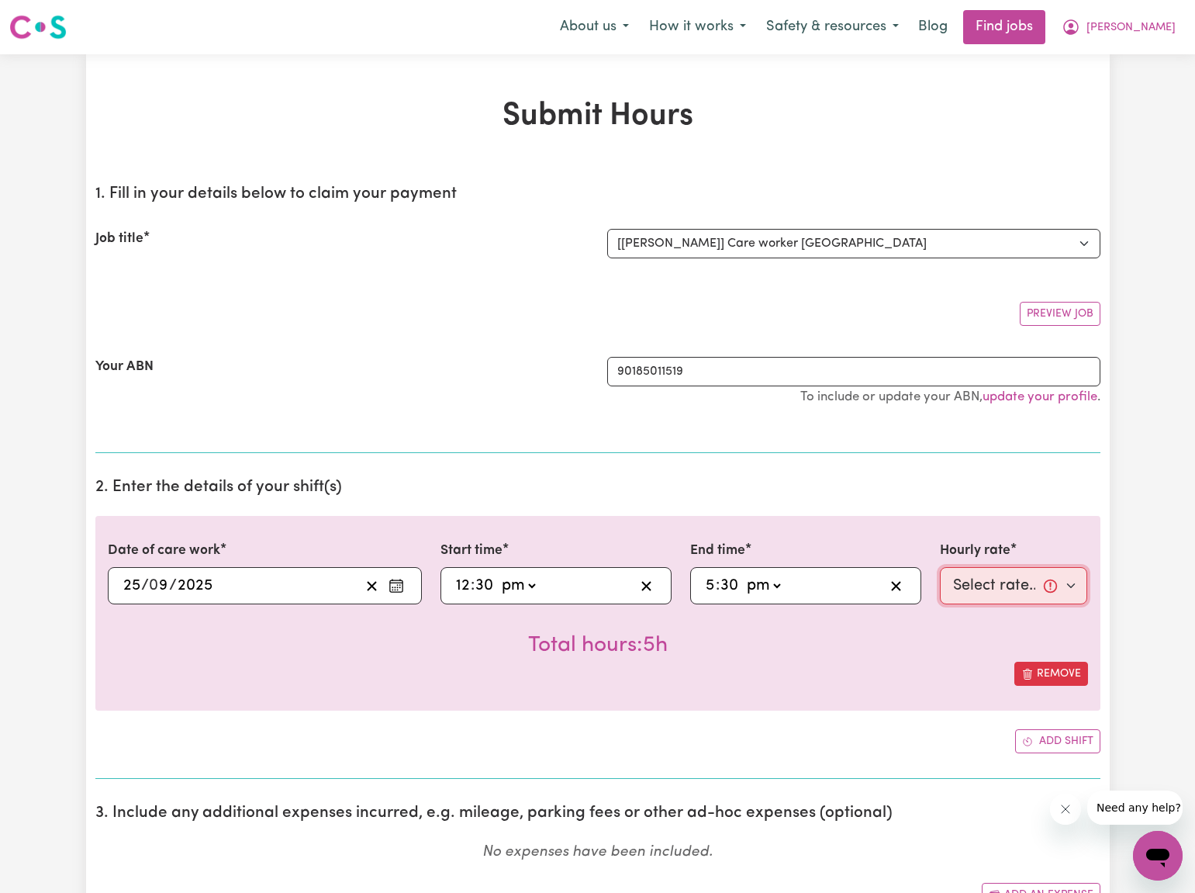
select select "40-Weekday"
click at [954, 658] on div "Total hours: 5h" at bounding box center [598, 632] width 980 height 57
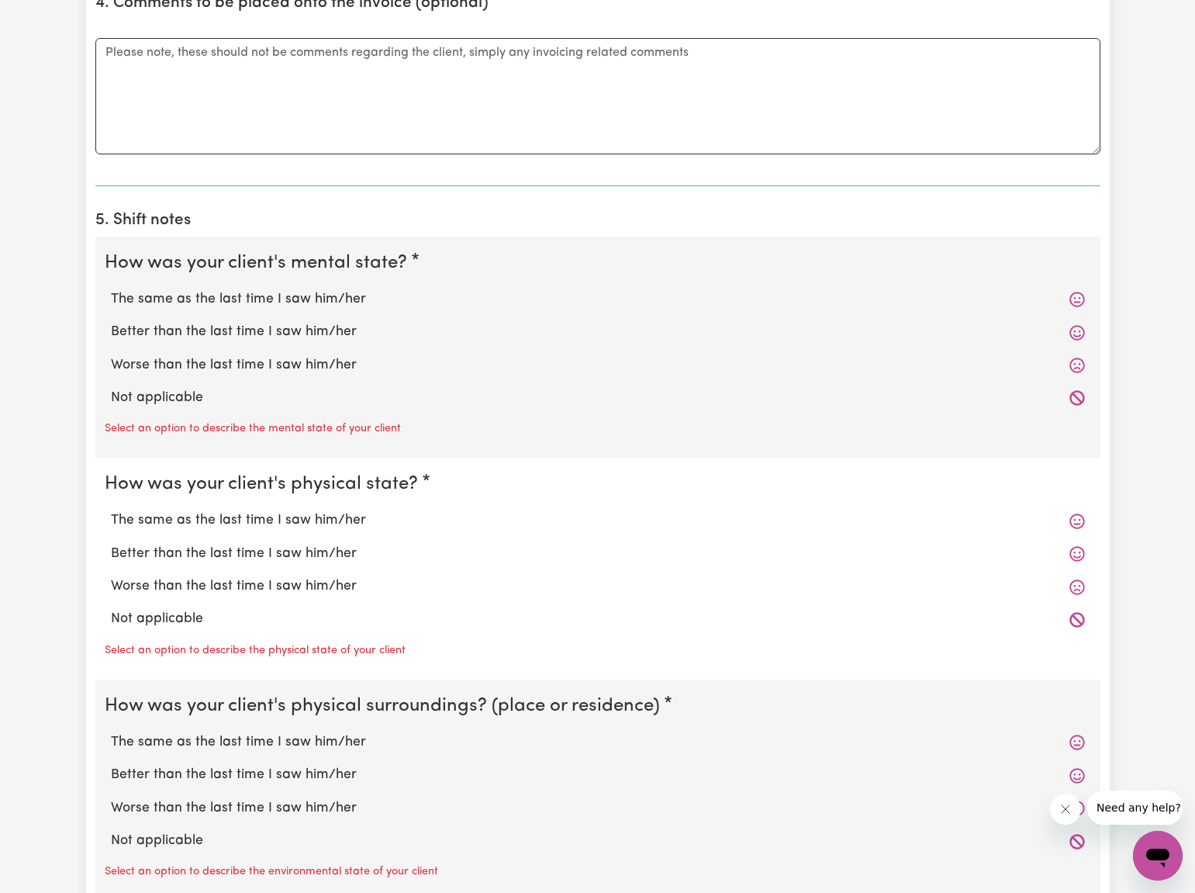
scroll to position [969, 0]
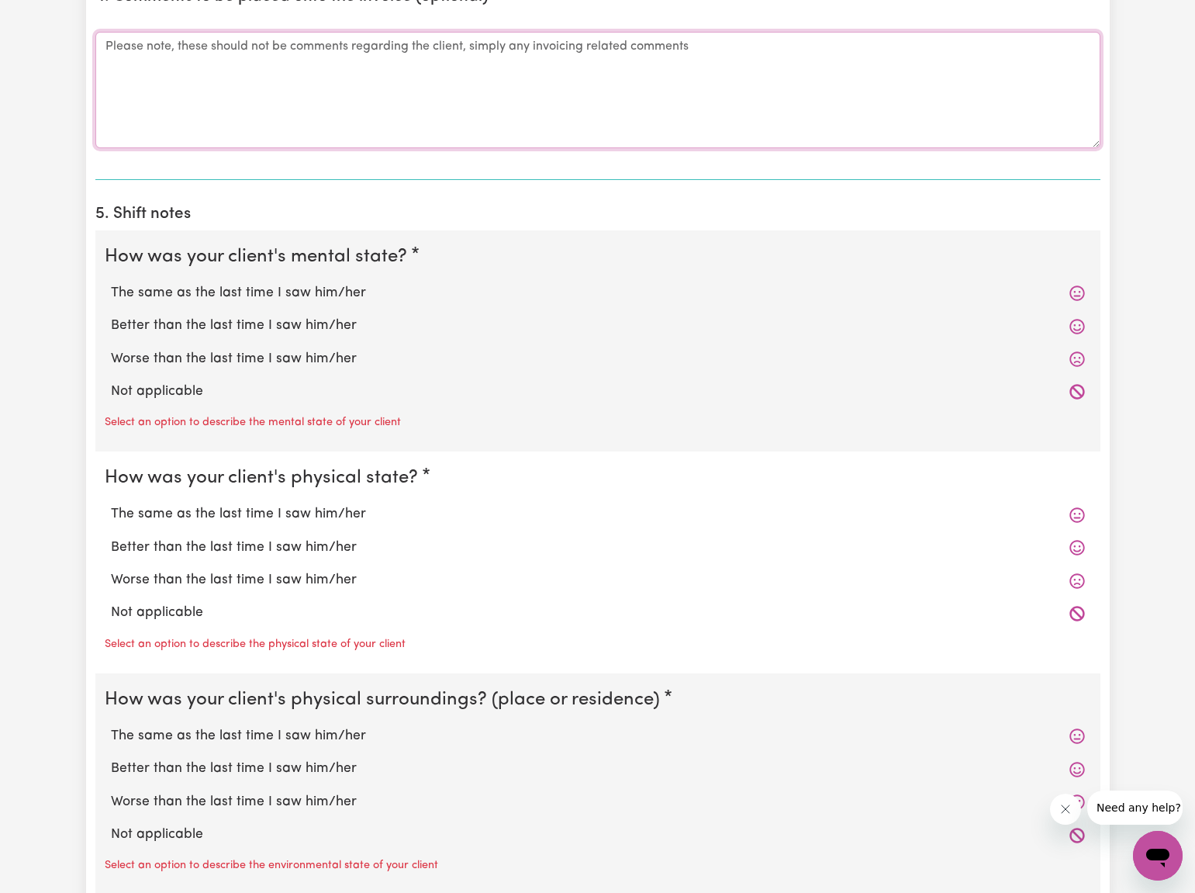
click at [107, 40] on textarea "Comments" at bounding box center [597, 90] width 1005 height 116
type textarea "Late submitting timesheet."
click at [147, 284] on label "The same as the last time I saw him/her" at bounding box center [598, 293] width 974 height 20
click at [111, 283] on input "The same as the last time I saw him/her" at bounding box center [110, 282] width 1 height 1
radio input "true"
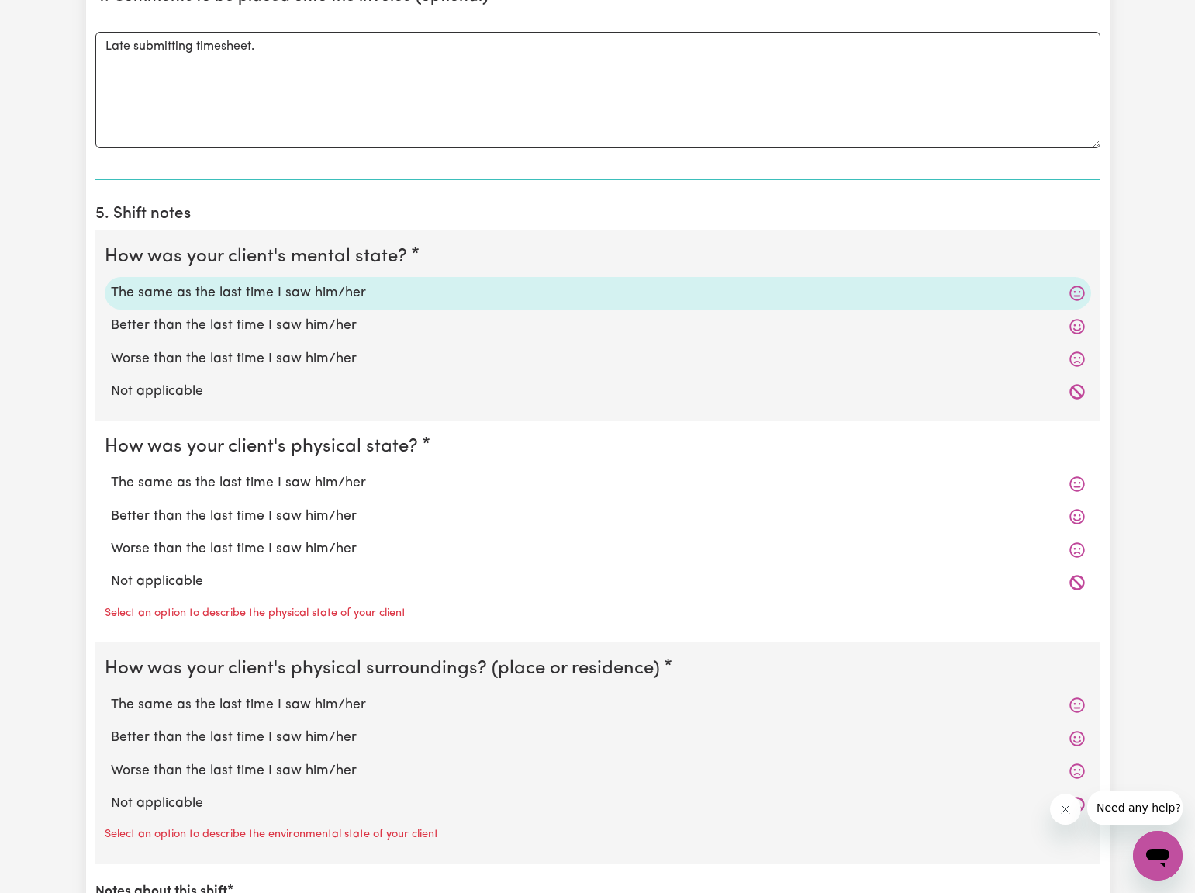
drag, startPoint x: 135, startPoint y: 473, endPoint x: 142, endPoint y: 527, distance: 54.7
click at [136, 474] on label "The same as the last time I saw him/her" at bounding box center [598, 483] width 974 height 20
click at [111, 473] on input "The same as the last time I saw him/her" at bounding box center [110, 472] width 1 height 1
radio input "true"
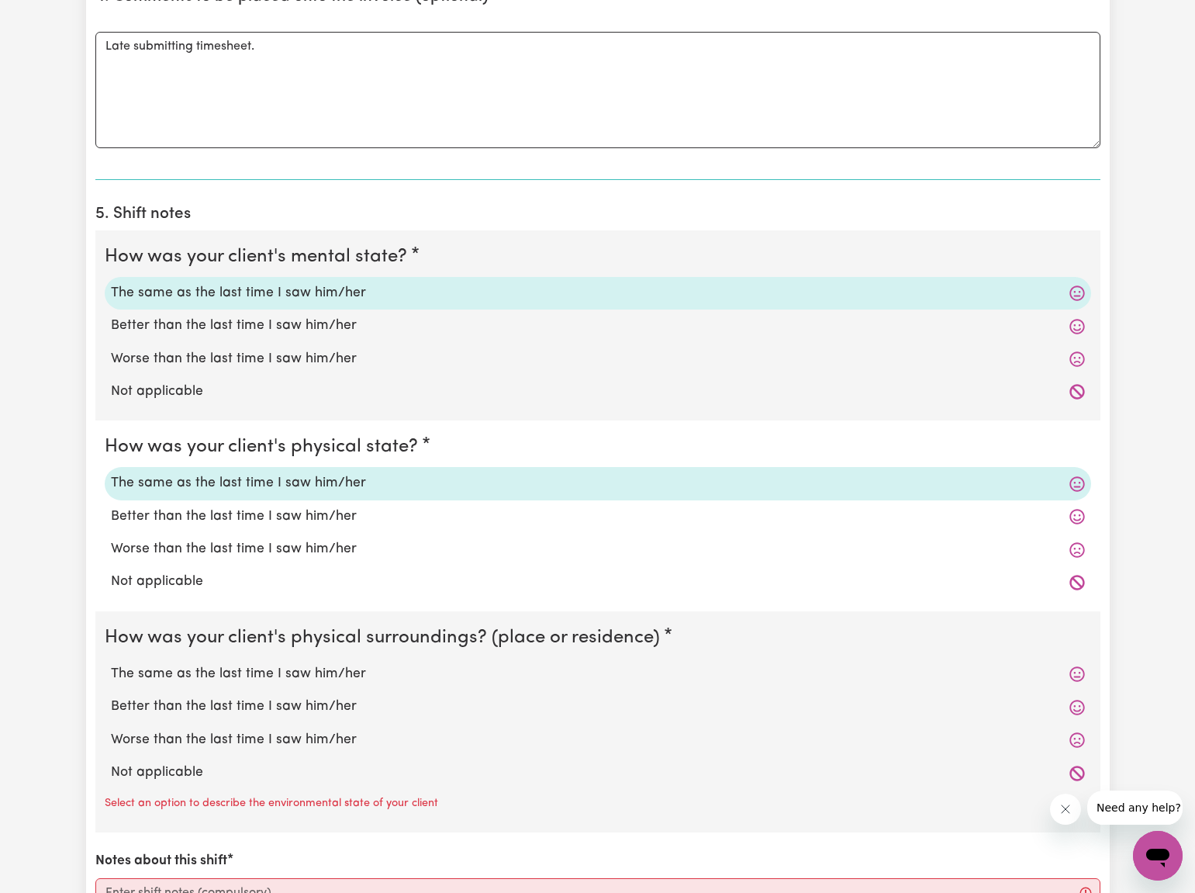
click at [180, 667] on label "The same as the last time I saw him/her" at bounding box center [598, 674] width 974 height 20
click at [111, 664] on input "The same as the last time I saw him/her" at bounding box center [110, 663] width 1 height 1
radio input "true"
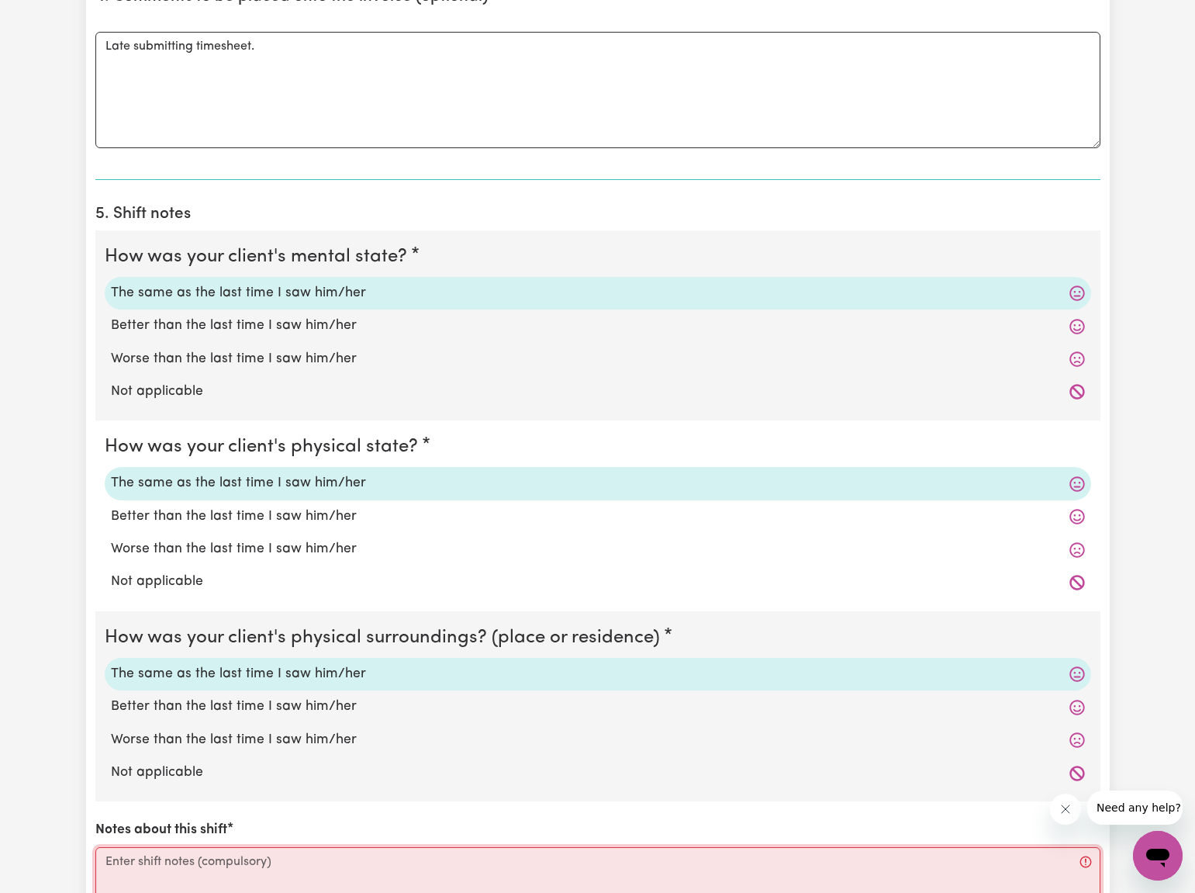
click at [241, 853] on textarea "Notes about this shift" at bounding box center [597, 905] width 1005 height 116
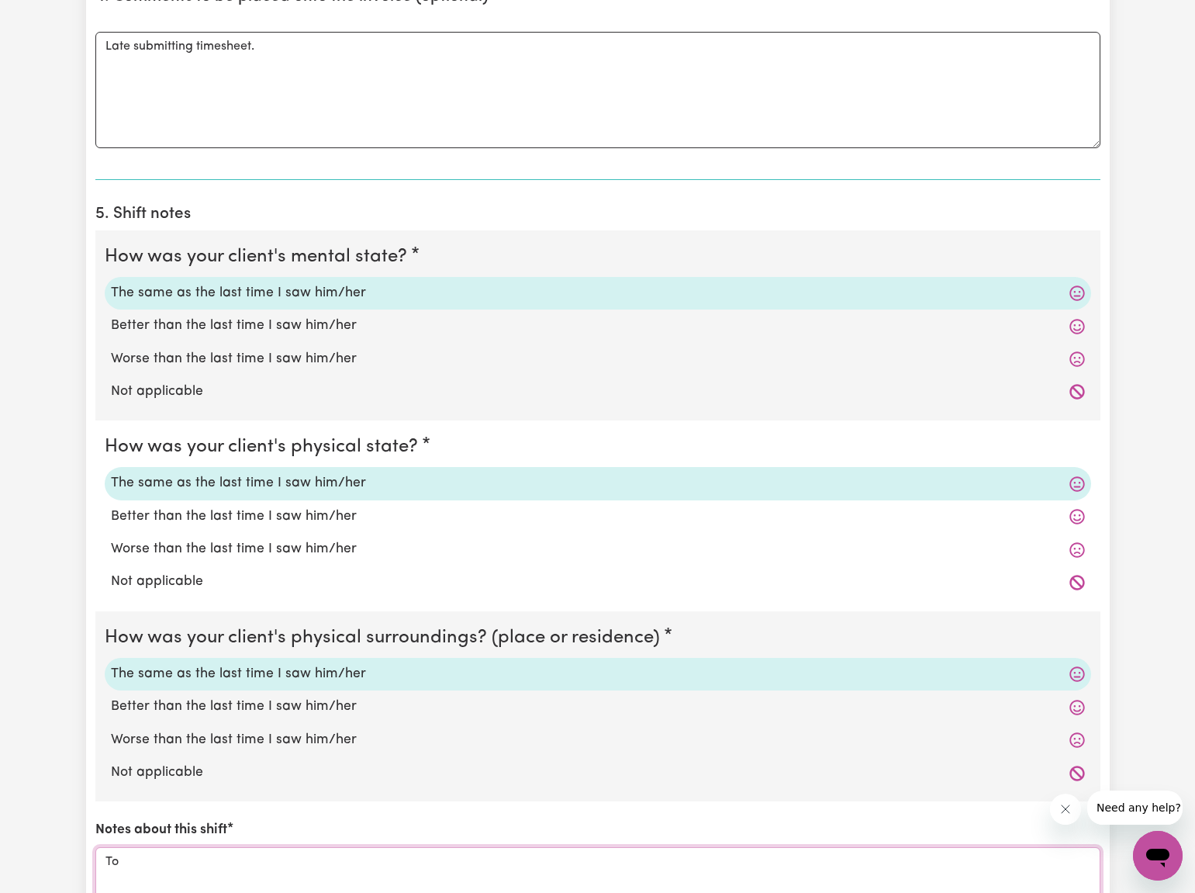
type textarea "T"
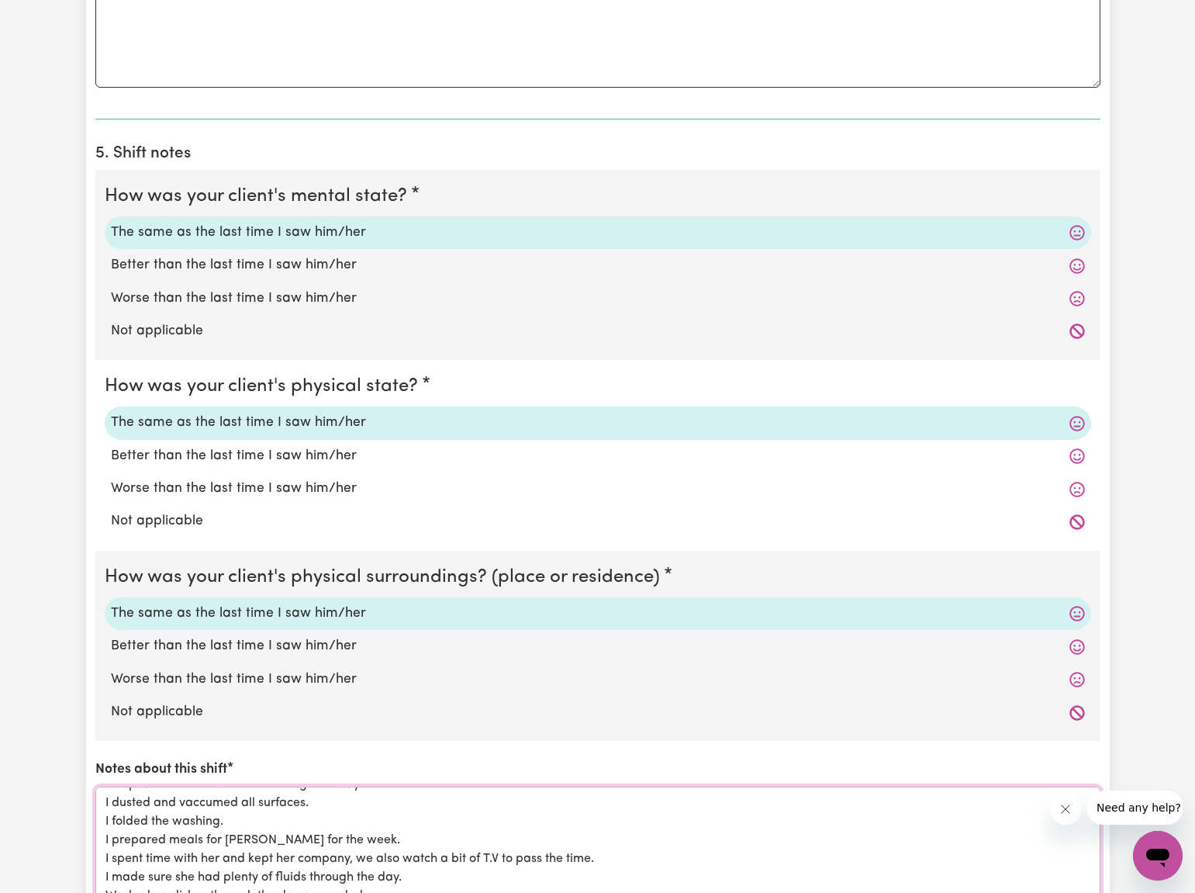
scroll to position [73, 0]
type textarea "[DATE], we sat out a bit in the sun with [PERSON_NAME]. We then went in near to…"
click at [350, 759] on div "Notes about this shift [DATE], we sat out a bit in the sun with [PERSON_NAME]. …" at bounding box center [597, 830] width 1005 height 143
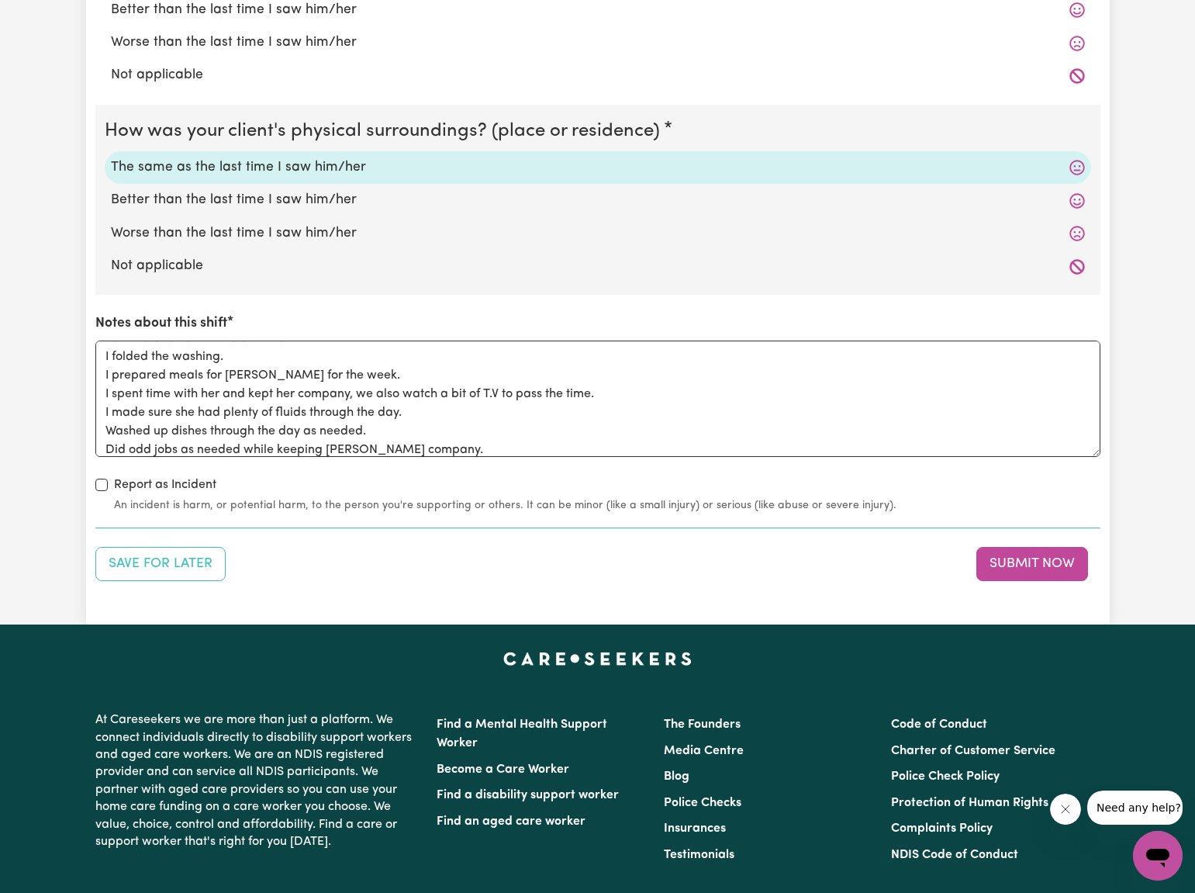
scroll to position [1477, 0]
click at [1030, 557] on button "Submit Now" at bounding box center [1032, 563] width 112 height 34
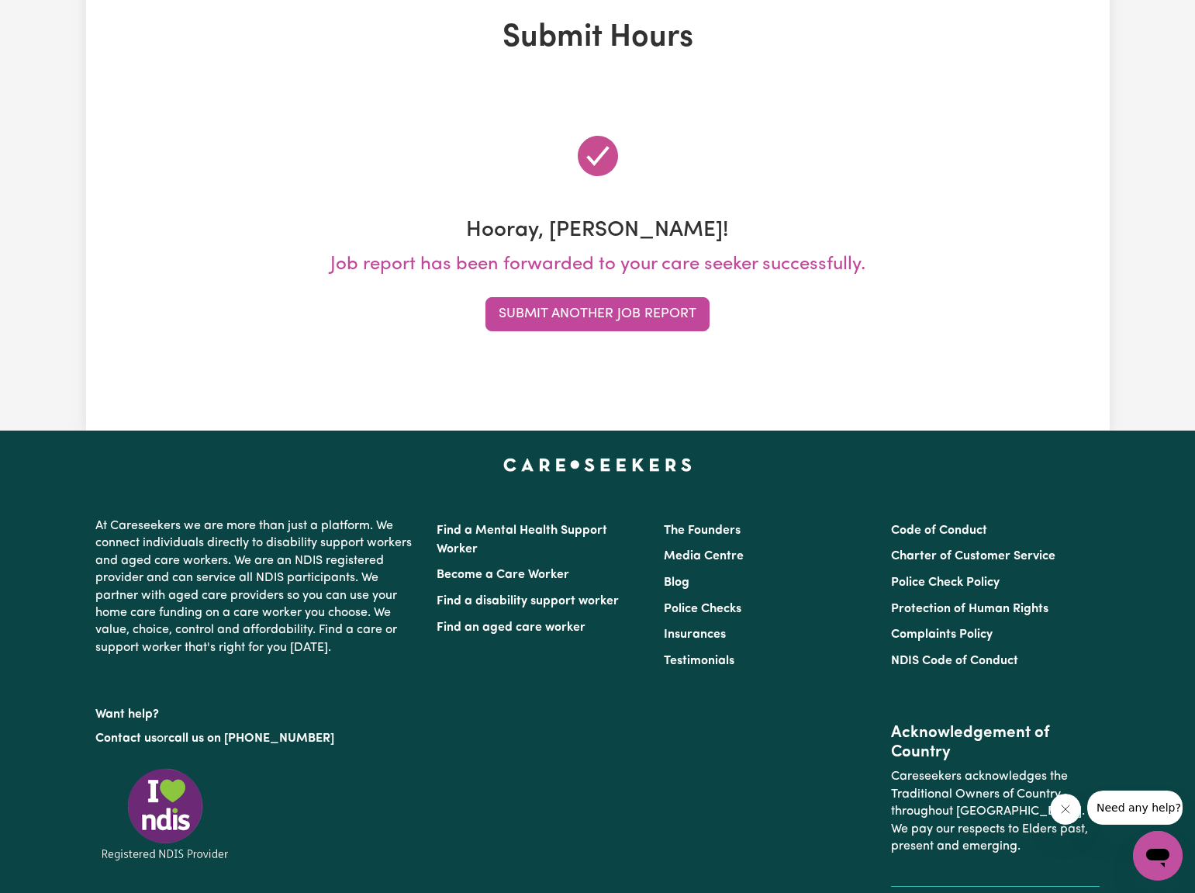
scroll to position [0, 0]
